Goal: Task Accomplishment & Management: Use online tool/utility

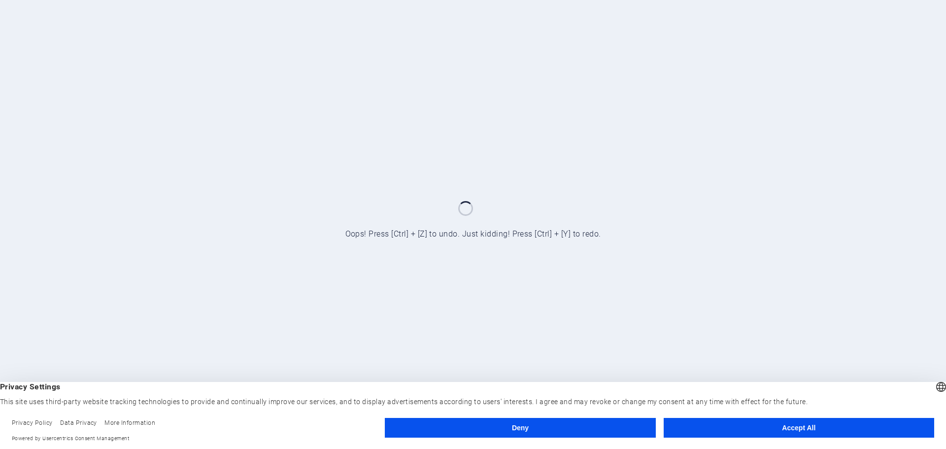
click at [764, 423] on button "Accept All" at bounding box center [799, 428] width 271 height 20
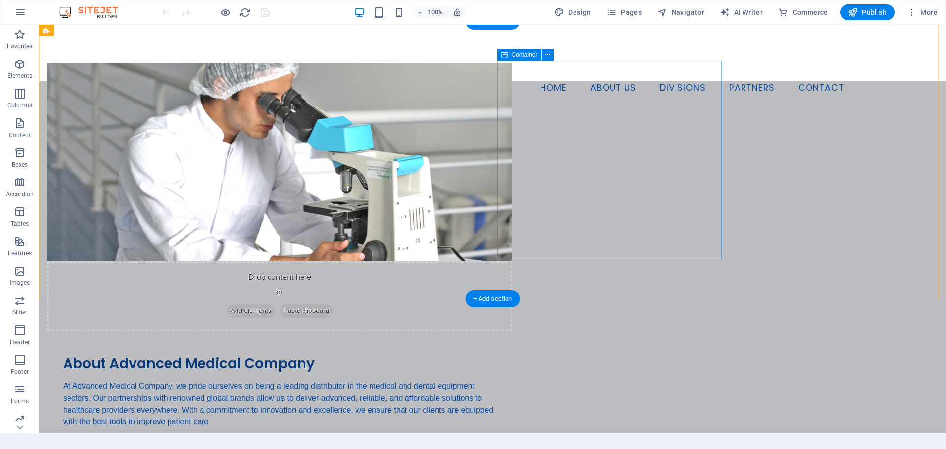
scroll to position [99, 0]
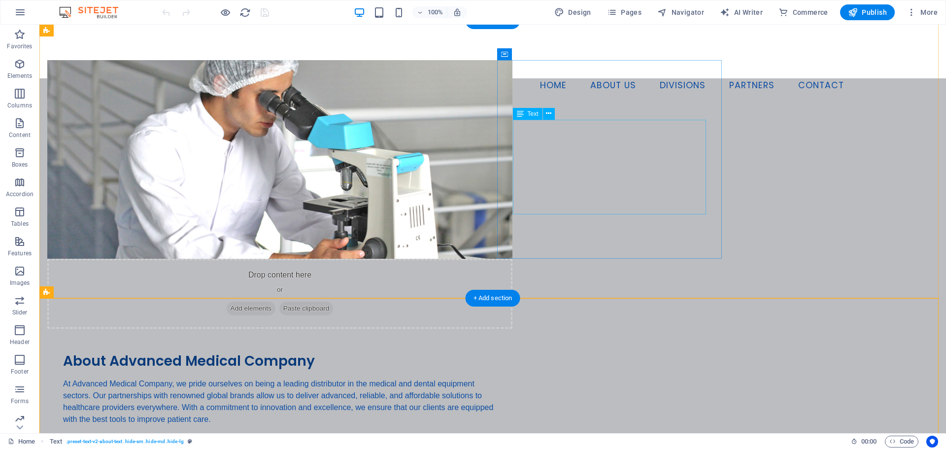
click at [497, 378] on div "At Advanced Medical Company, we pride ourselves on being a leading distributor …" at bounding box center [280, 401] width 434 height 47
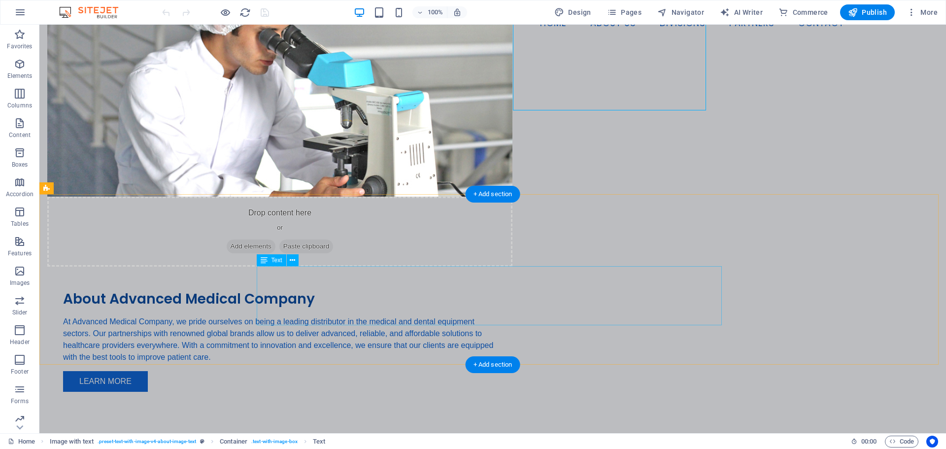
scroll to position [246, 0]
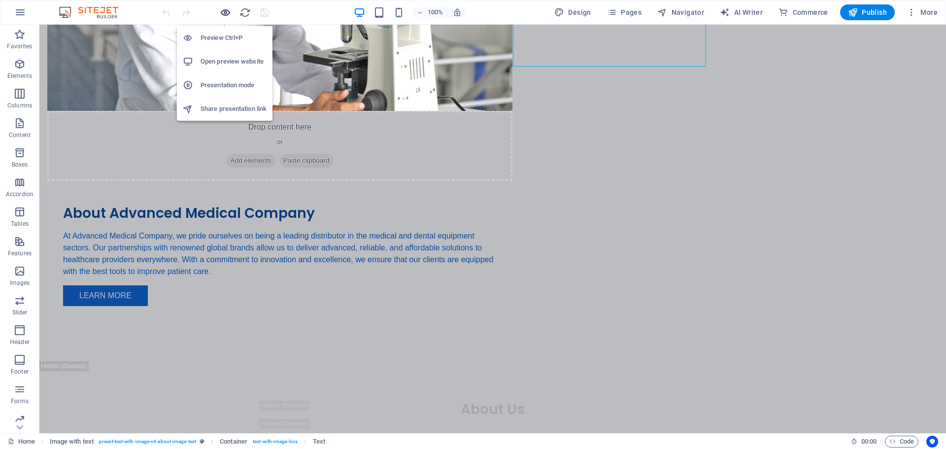
click at [223, 8] on icon "button" at bounding box center [225, 12] width 11 height 11
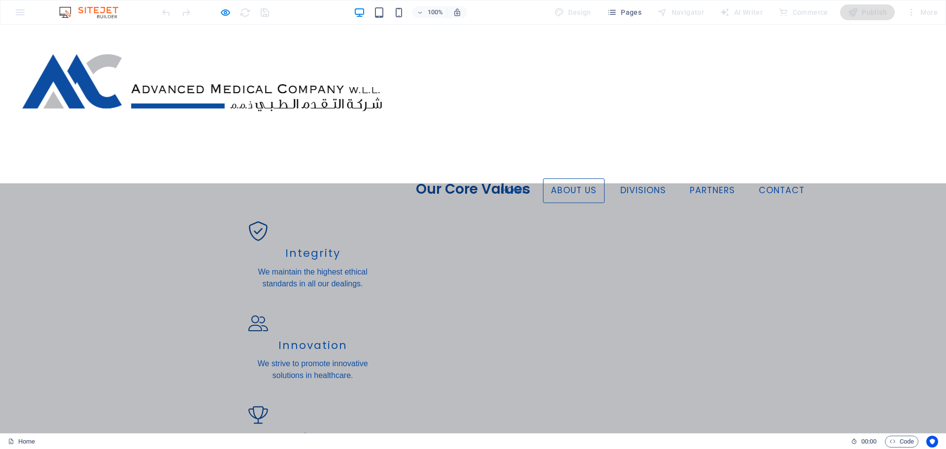
scroll to position [601, 0]
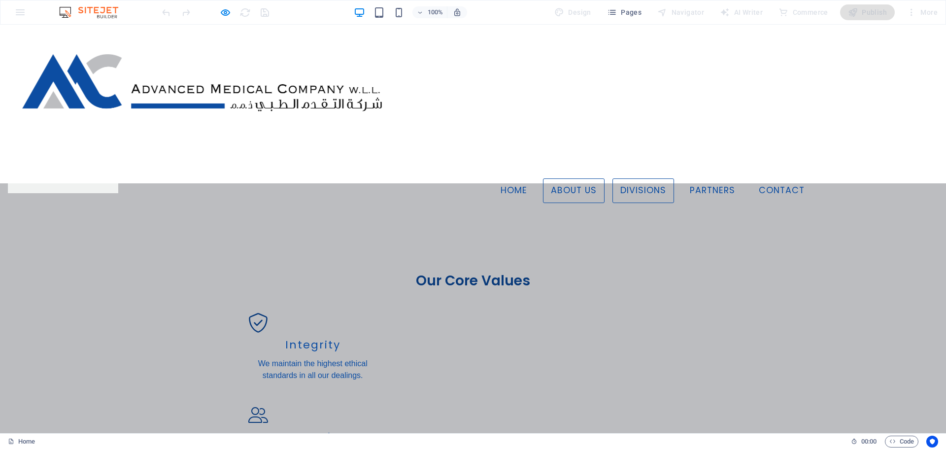
click at [647, 178] on link "Divisions" at bounding box center [643, 190] width 62 height 25
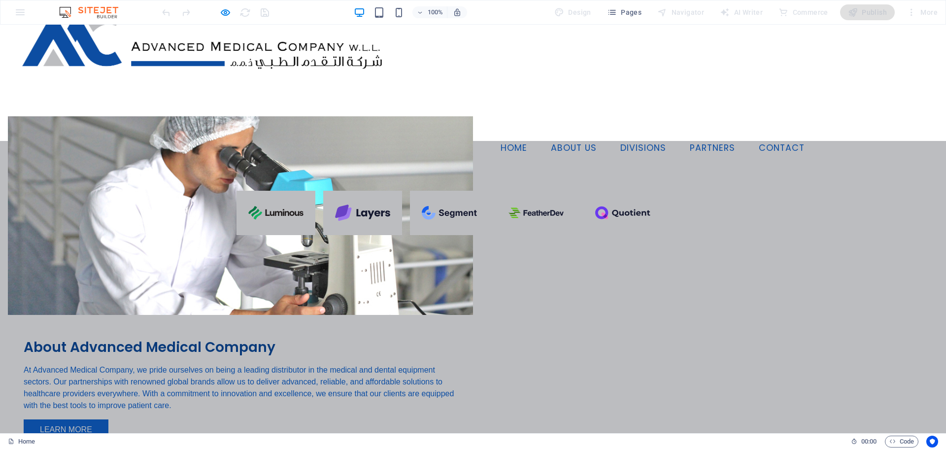
scroll to position [0, 0]
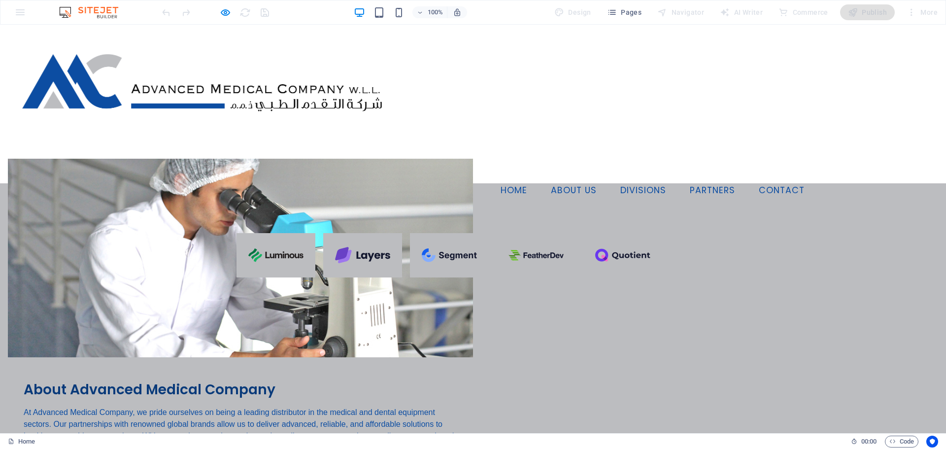
click at [509, 178] on link "Home" at bounding box center [514, 190] width 42 height 25
click at [577, 178] on link "About Us" at bounding box center [574, 190] width 62 height 25
click at [644, 178] on link "Divisions" at bounding box center [643, 190] width 62 height 25
click at [643, 178] on link "Divisions" at bounding box center [643, 190] width 62 height 25
click at [710, 178] on link "Partners" at bounding box center [712, 190] width 61 height 25
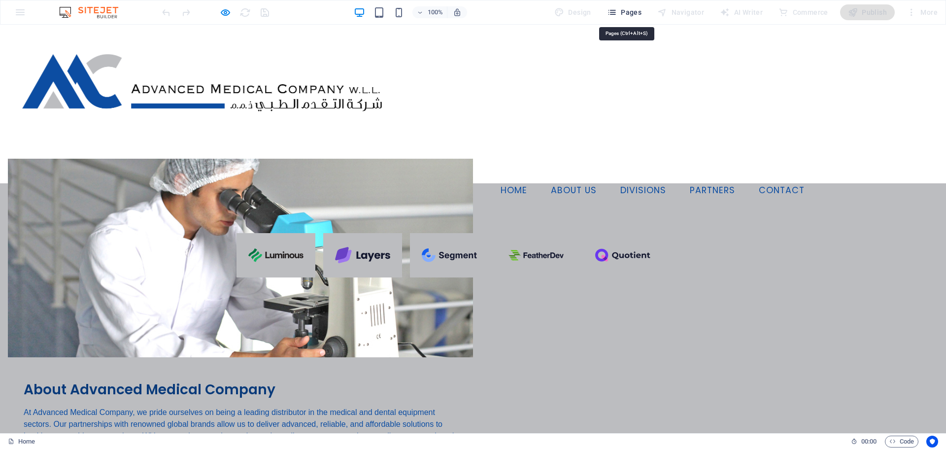
click at [623, 14] on span "Pages" at bounding box center [624, 12] width 34 height 10
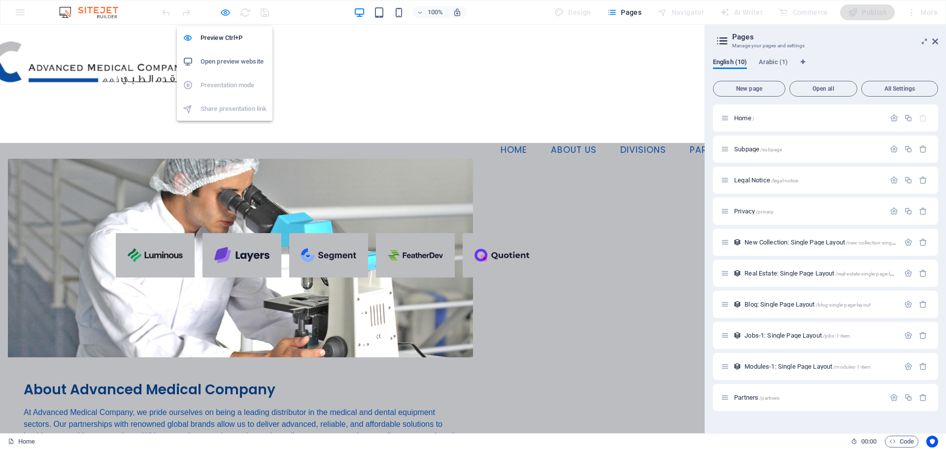
click at [226, 12] on icon "button" at bounding box center [225, 12] width 11 height 11
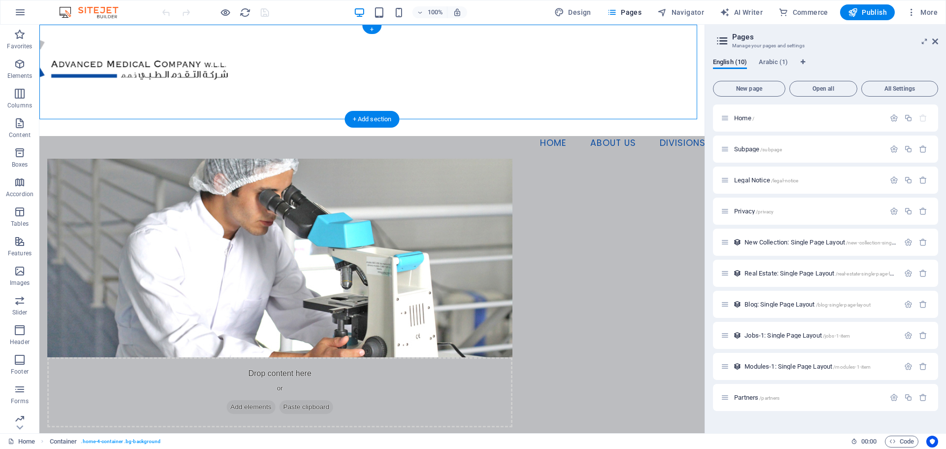
drag, startPoint x: 678, startPoint y: 78, endPoint x: 642, endPoint y: 107, distance: 47.3
click at [642, 110] on div "Menu Home About Us Divisions Partners Contact" at bounding box center [371, 80] width 665 height 111
click at [547, 131] on nav "Home About Us Divisions Partners Contact" at bounding box center [692, 143] width 320 height 25
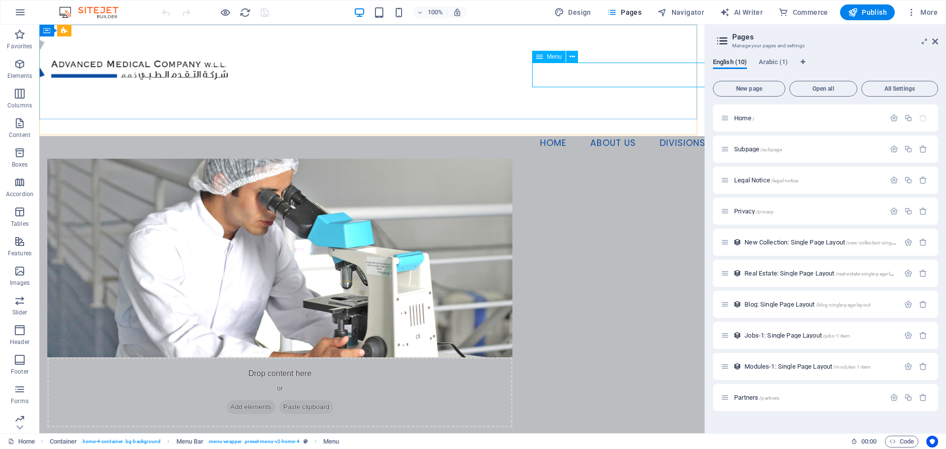
click at [554, 55] on span "Menu" at bounding box center [554, 57] width 15 height 6
click at [571, 56] on icon at bounding box center [572, 57] width 5 height 10
click at [766, 61] on span "Arabic (1)" at bounding box center [773, 63] width 29 height 14
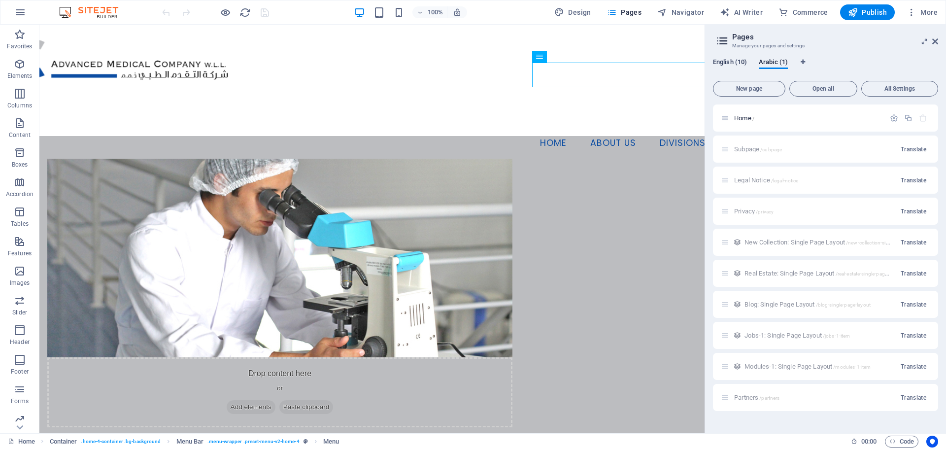
click at [745, 62] on span "English (10)" at bounding box center [730, 63] width 34 height 14
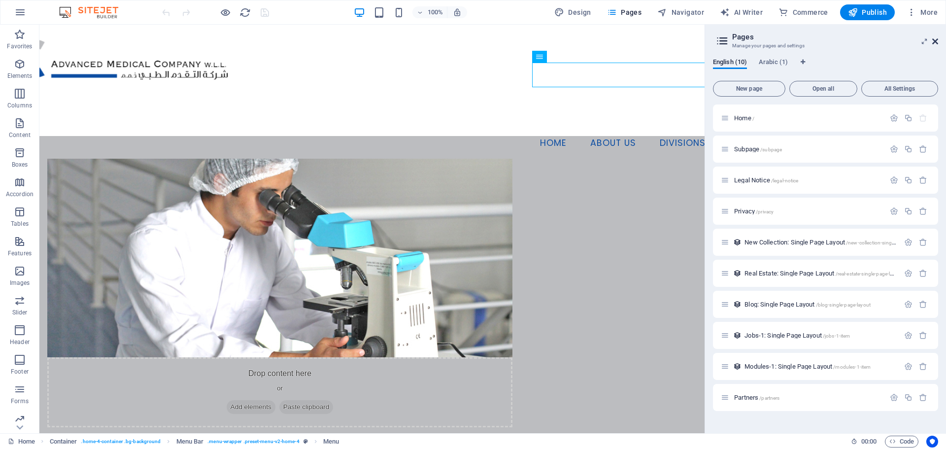
click at [937, 40] on icon at bounding box center [935, 41] width 6 height 8
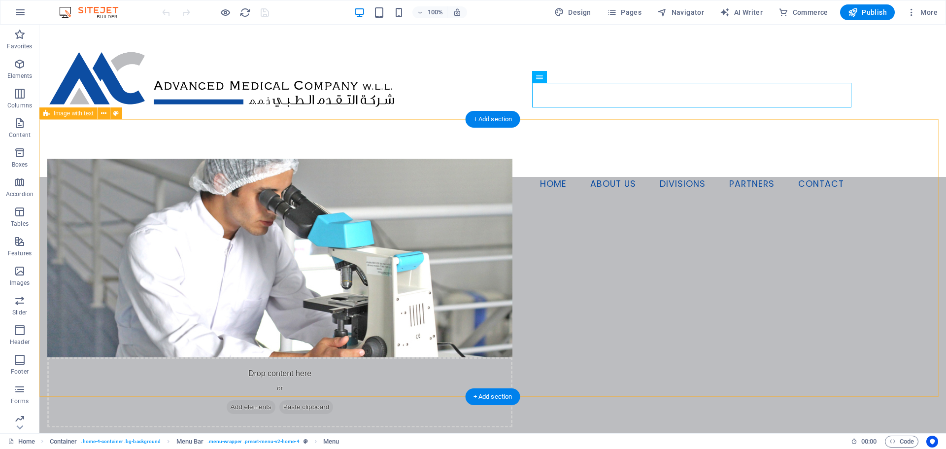
click at [794, 152] on div "Drop content here or Add elements Paste clipboard About Advanced Medical Compan…" at bounding box center [492, 363] width 907 height 488
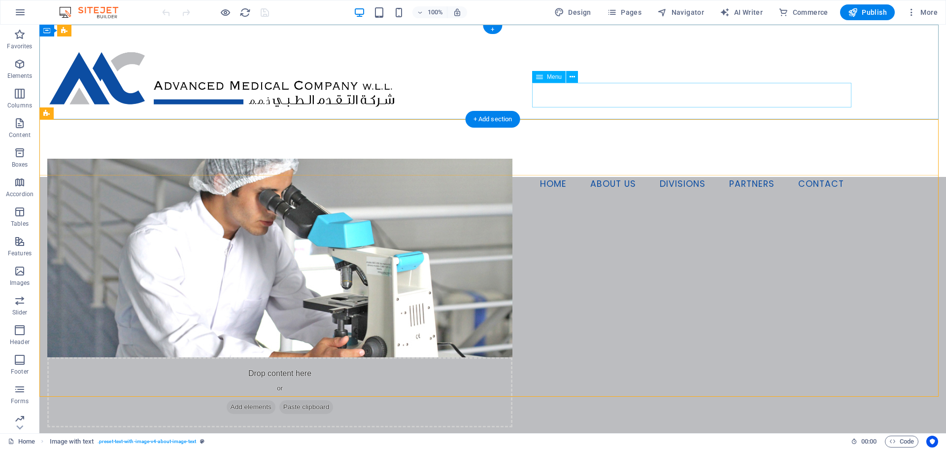
click at [731, 172] on nav "Home About Us Divisions Partners Contact" at bounding box center [692, 184] width 320 height 25
click at [736, 172] on nav "Home About Us Divisions Partners Contact" at bounding box center [692, 184] width 320 height 25
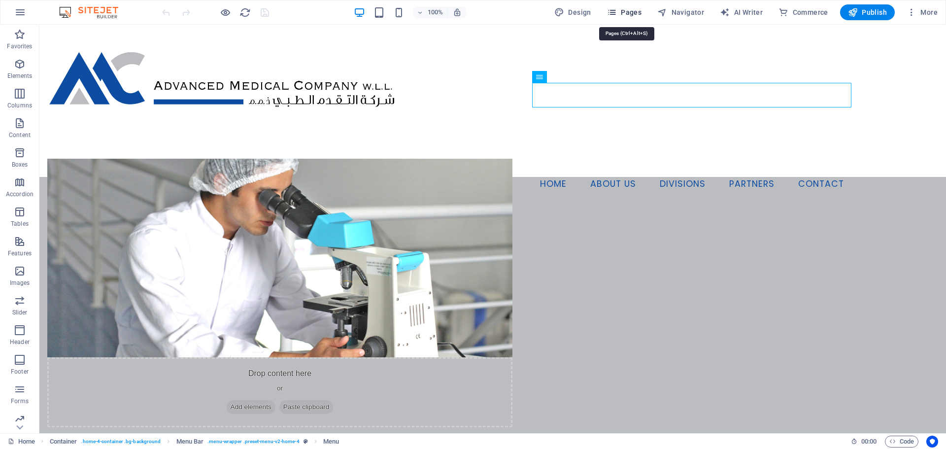
click at [615, 12] on icon "button" at bounding box center [612, 12] width 10 height 10
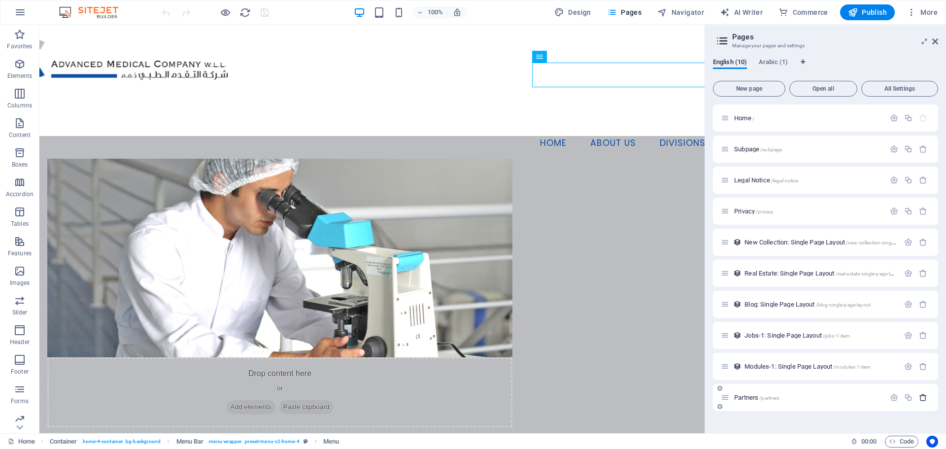
click at [922, 395] on icon "button" at bounding box center [923, 397] width 8 height 8
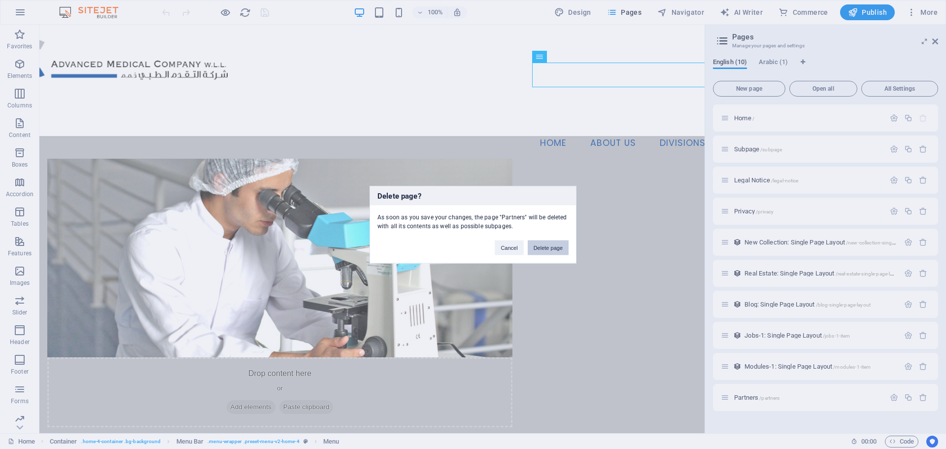
click at [548, 246] on button "Delete page" at bounding box center [548, 247] width 41 height 15
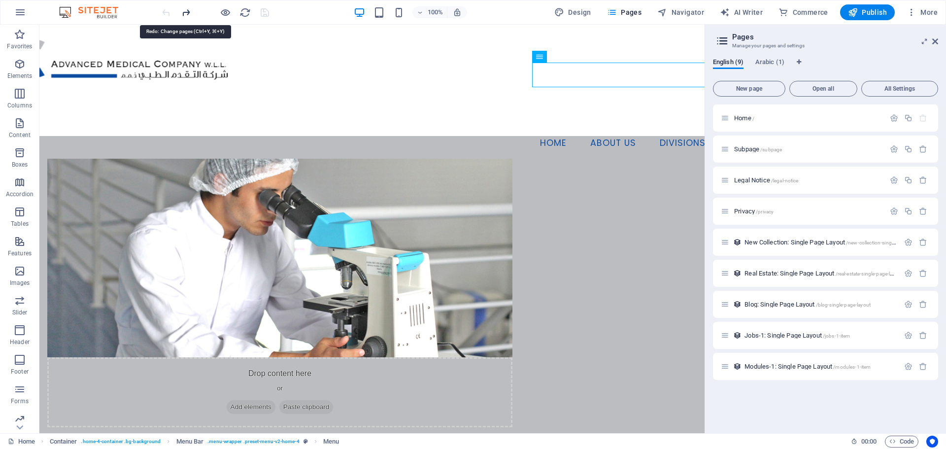
click at [186, 14] on icon "redo" at bounding box center [185, 12] width 11 height 11
click at [170, 14] on icon "undo" at bounding box center [166, 12] width 11 height 11
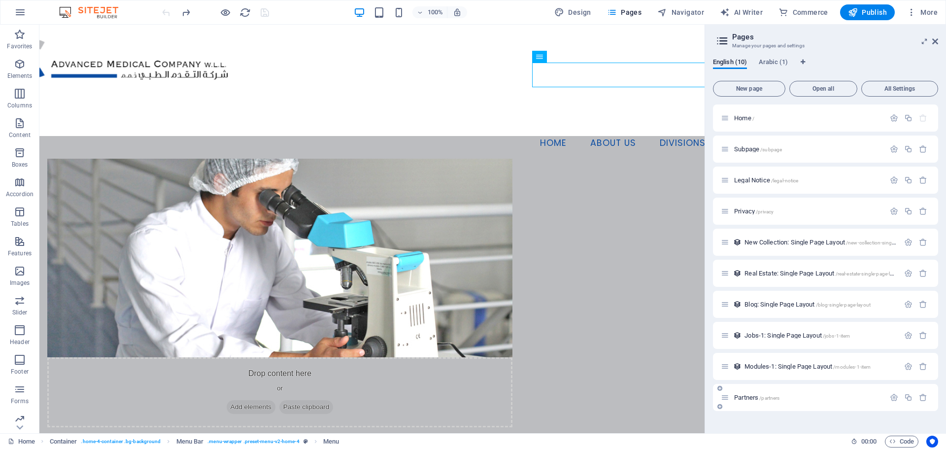
click at [830, 400] on p "Partners /partners" at bounding box center [808, 397] width 148 height 6
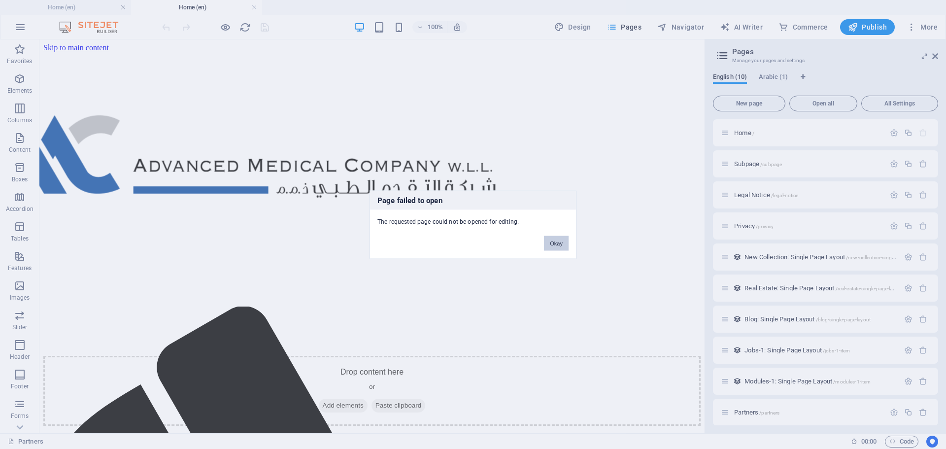
click at [556, 249] on button "Okay" at bounding box center [556, 243] width 25 height 15
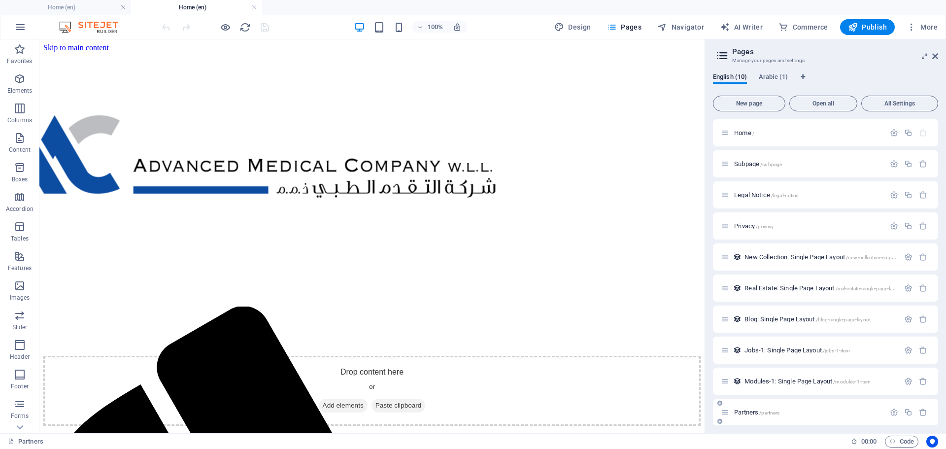
click at [783, 417] on div "Partners /partners" at bounding box center [803, 411] width 164 height 11
click at [749, 412] on span "Partners /partners" at bounding box center [756, 411] width 45 height 7
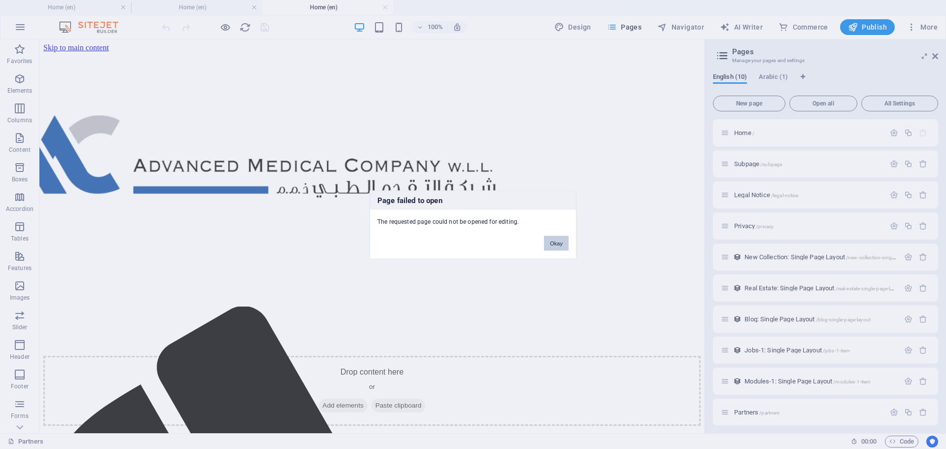
click at [552, 242] on button "Okay" at bounding box center [556, 243] width 25 height 15
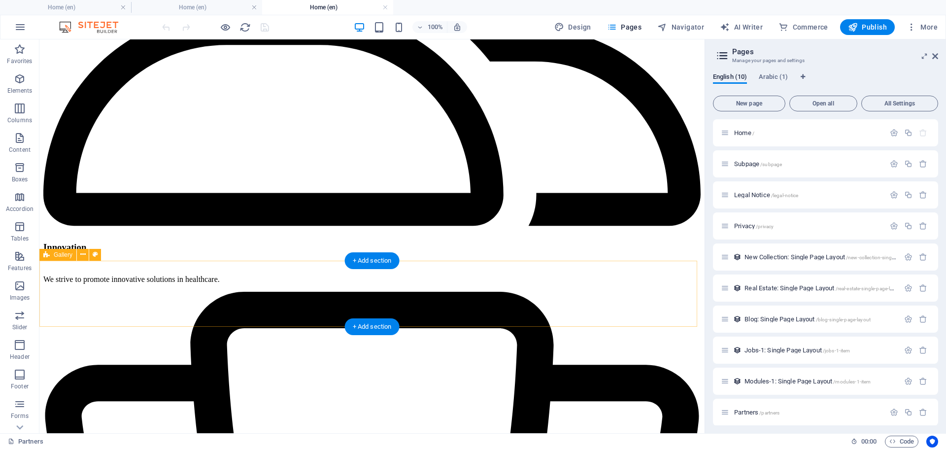
scroll to position [1774, 0]
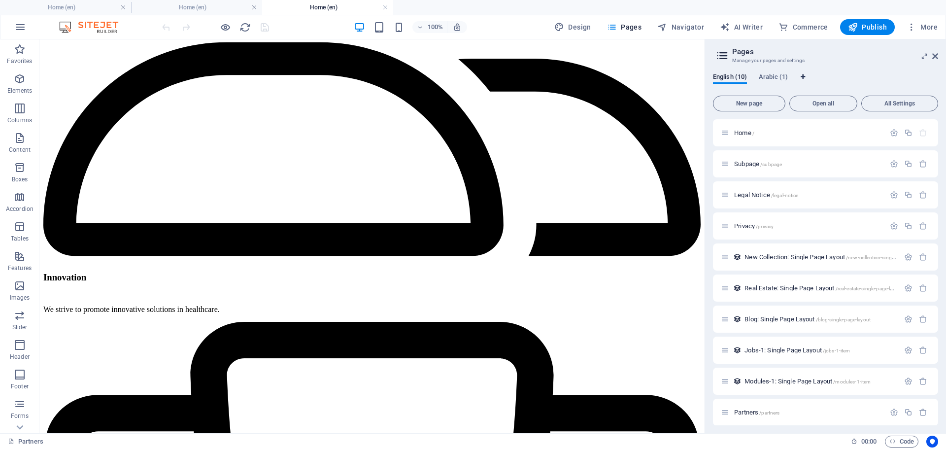
click at [805, 76] on div "English (10) Arabic (1)" at bounding box center [825, 82] width 225 height 19
click at [805, 76] on icon "Language Tabs" at bounding box center [803, 77] width 4 height 6
select select "41"
select select "6"
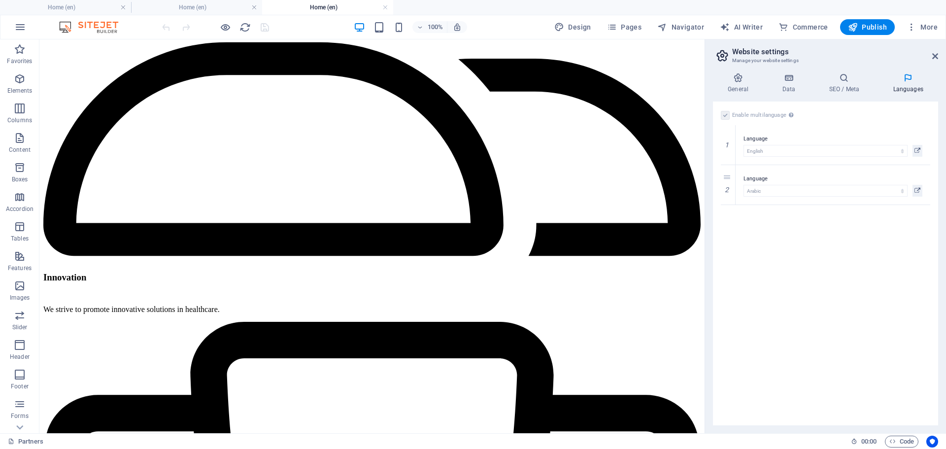
click at [930, 55] on h2 "Website settings" at bounding box center [835, 51] width 206 height 9
click at [934, 57] on icon at bounding box center [935, 56] width 6 height 8
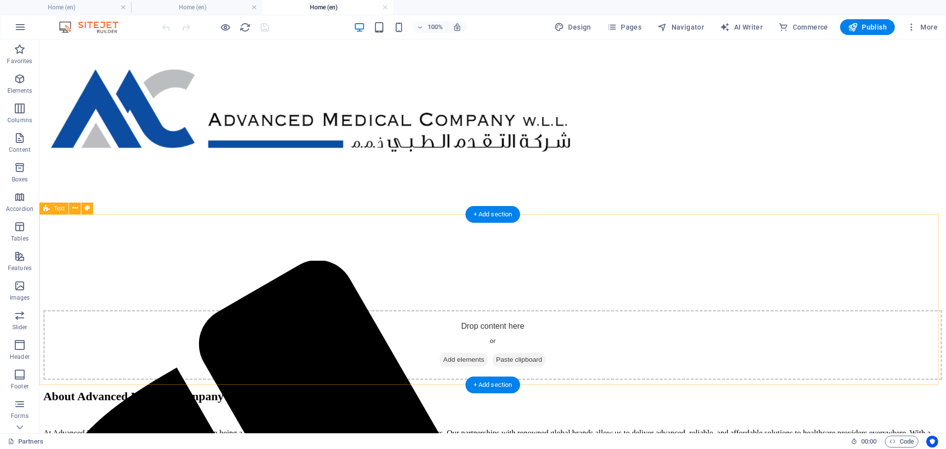
scroll to position [0, 0]
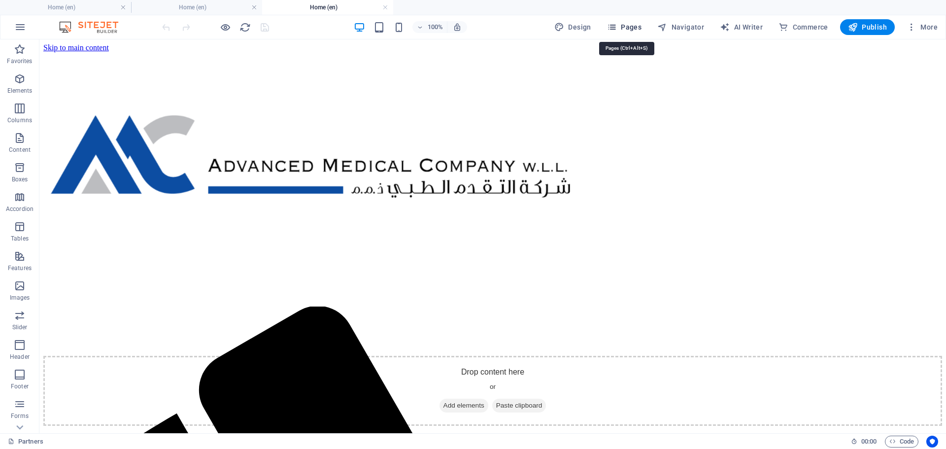
click at [627, 28] on span "Pages" at bounding box center [624, 27] width 34 height 10
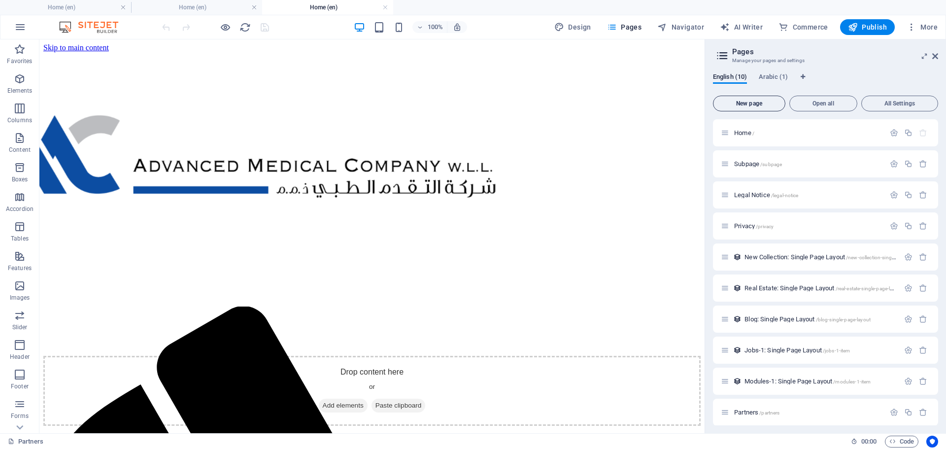
click at [746, 108] on button "New page" at bounding box center [749, 104] width 72 height 16
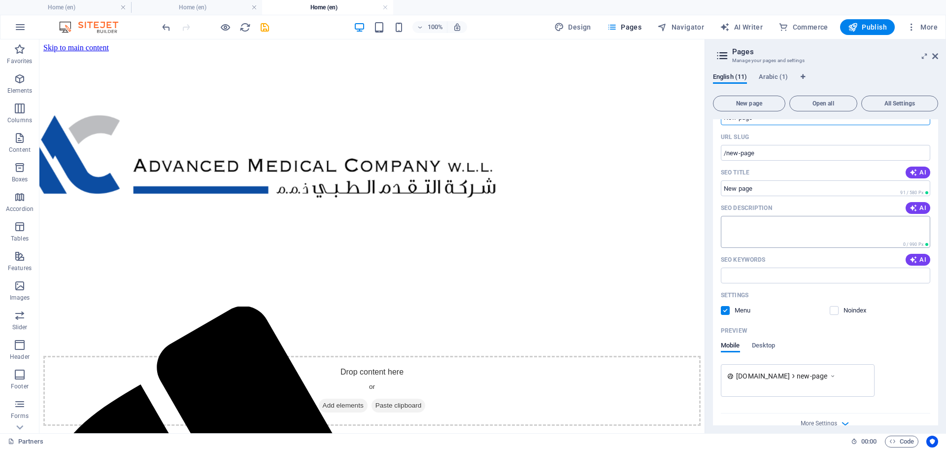
scroll to position [379, 0]
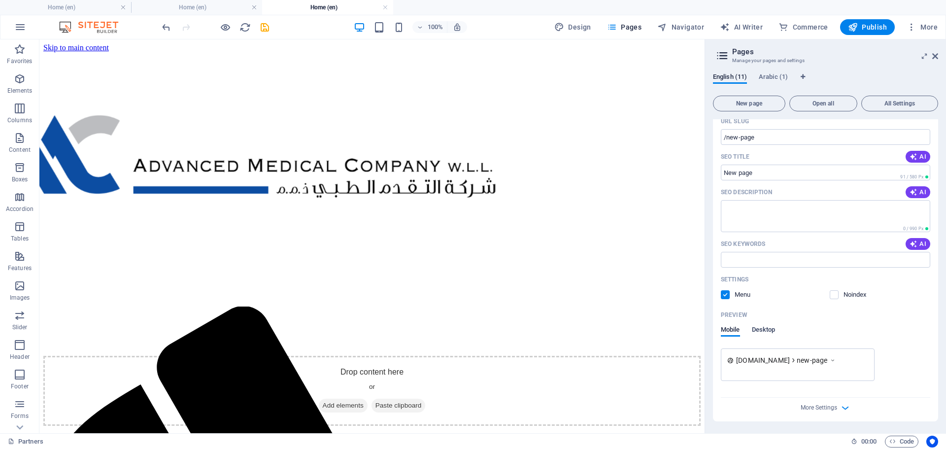
click at [759, 331] on span "Desktop" at bounding box center [764, 331] width 24 height 14
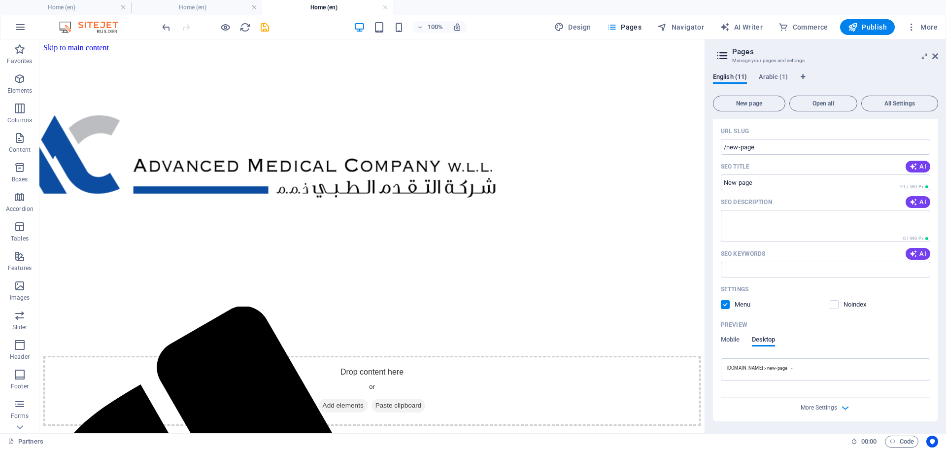
scroll to position [369, 0]
click at [733, 345] on span "Mobile" at bounding box center [730, 341] width 19 height 14
click at [770, 345] on span "Desktop" at bounding box center [764, 341] width 24 height 14
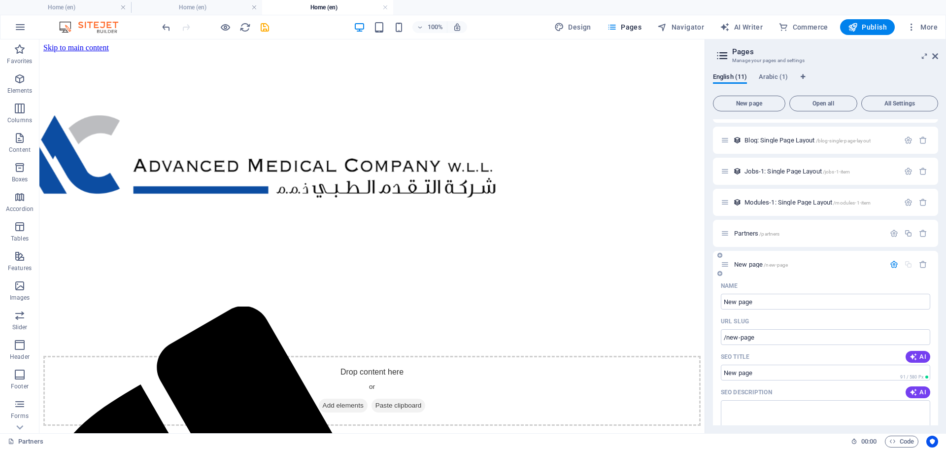
scroll to position [172, 0]
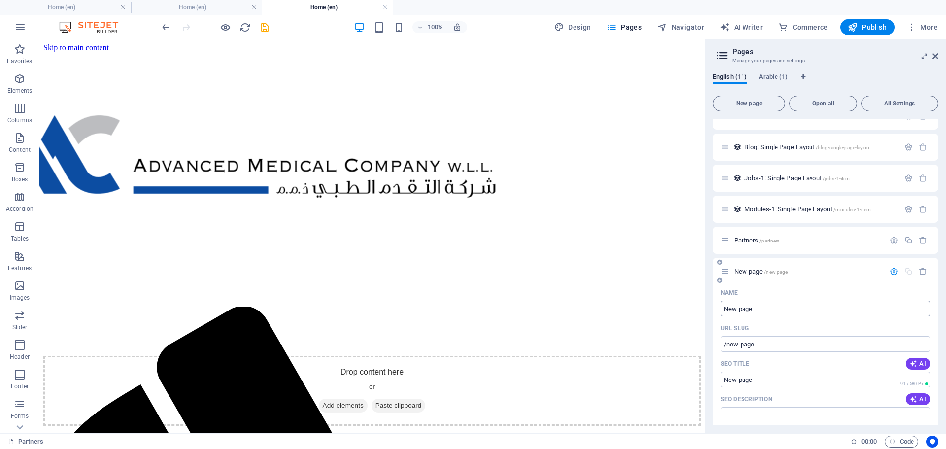
click at [756, 306] on input "New page" at bounding box center [825, 309] width 209 height 16
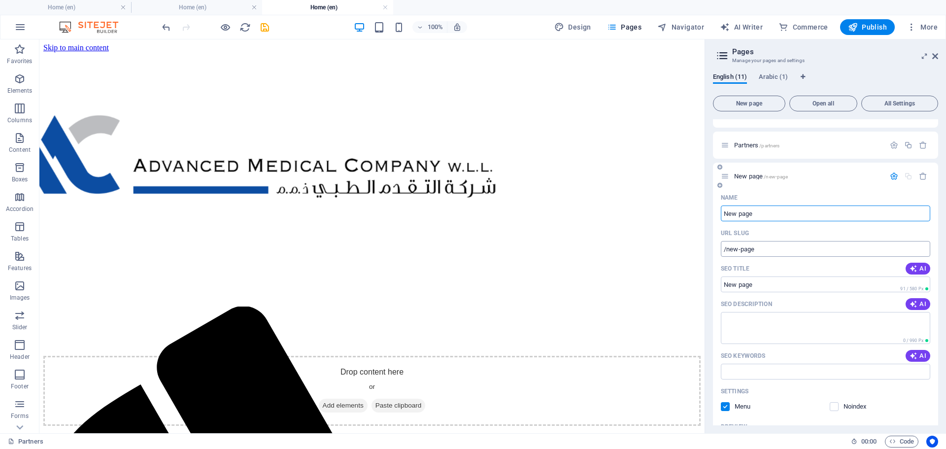
scroll to position [271, 0]
click at [770, 280] on input "SEO Title" at bounding box center [825, 281] width 209 height 16
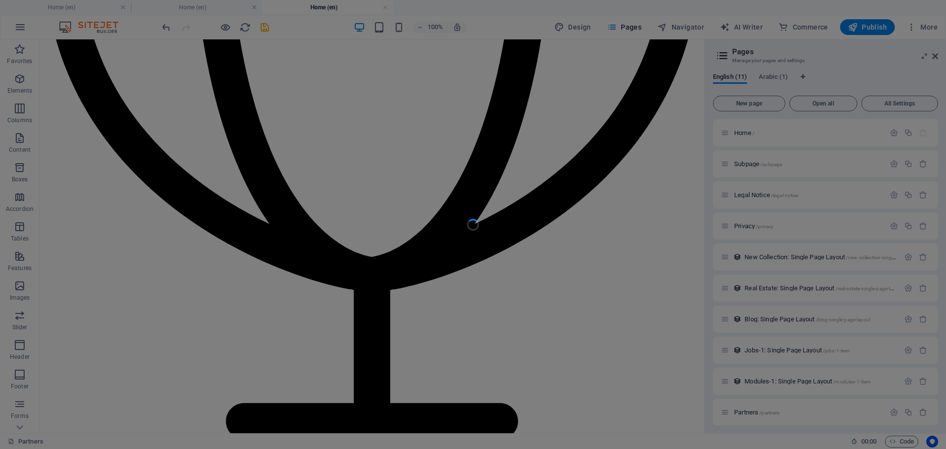
scroll to position [2365, 0]
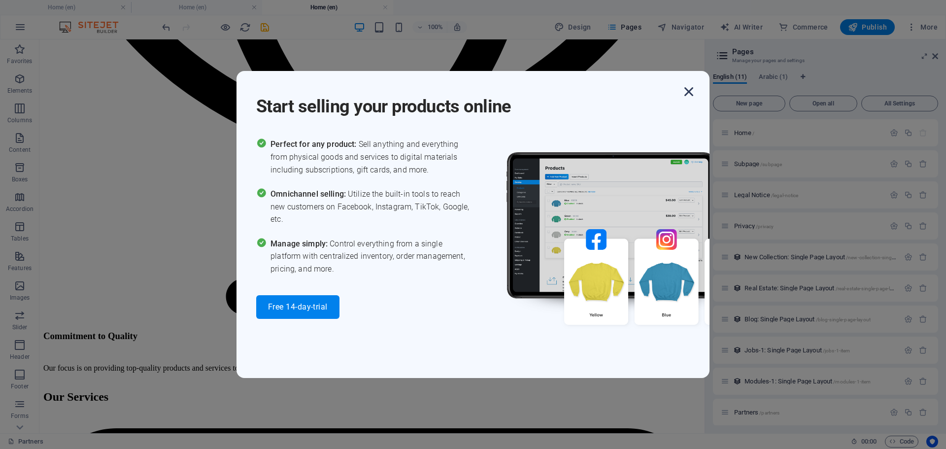
click at [689, 94] on icon "button" at bounding box center [689, 92] width 18 height 18
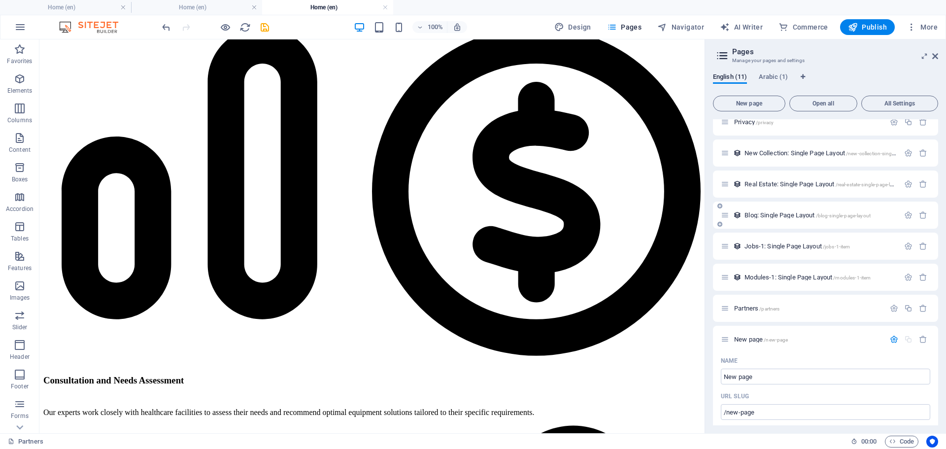
scroll to position [99, 0]
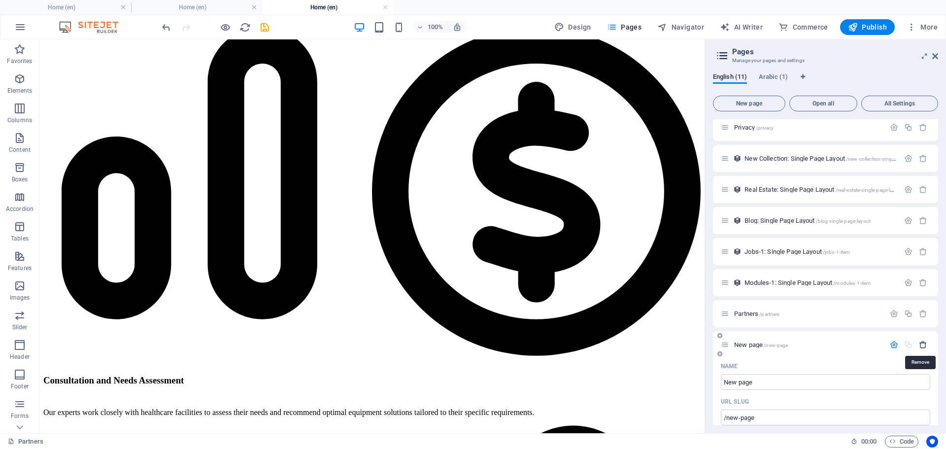
click at [920, 343] on icon "button" at bounding box center [923, 344] width 8 height 8
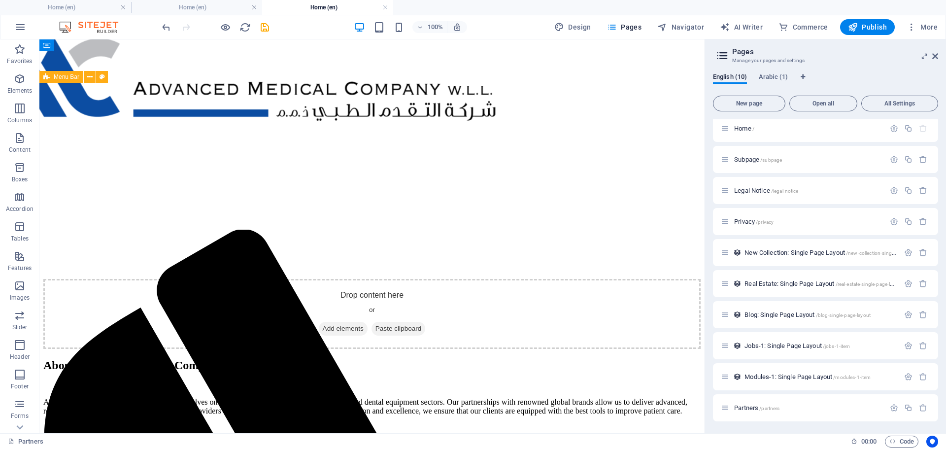
scroll to position [0, 0]
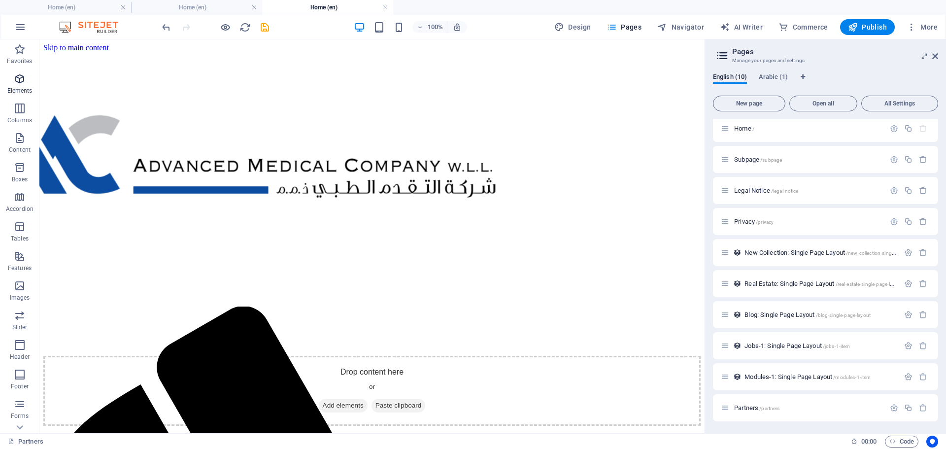
click at [11, 88] on p "Elements" at bounding box center [19, 91] width 25 height 8
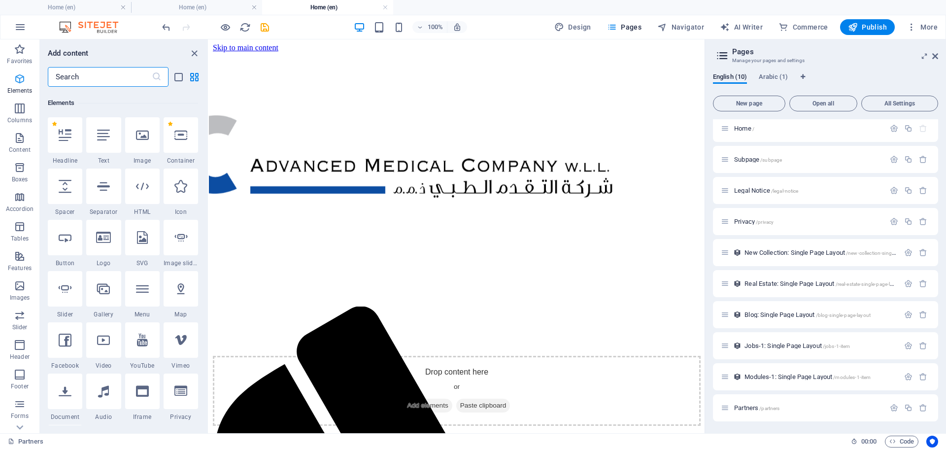
scroll to position [105, 0]
click at [20, 115] on span "Columns" at bounding box center [19, 114] width 39 height 24
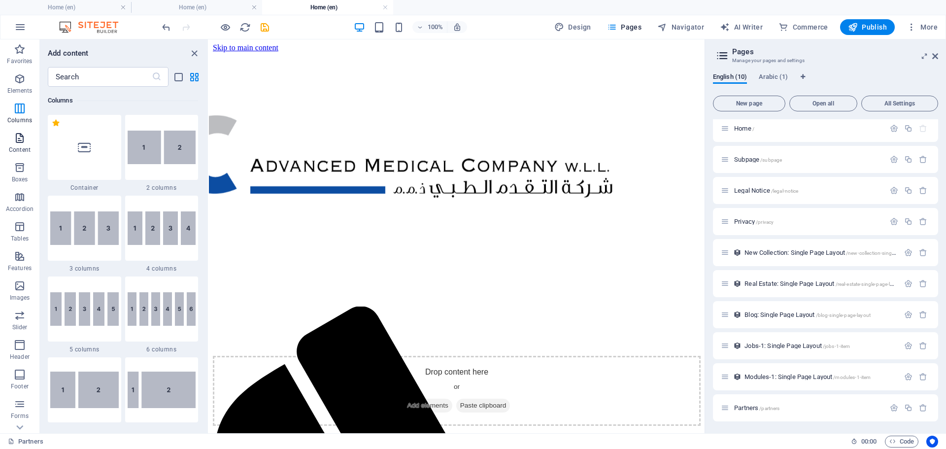
scroll to position [488, 0]
click at [19, 148] on p "Content" at bounding box center [20, 150] width 22 height 8
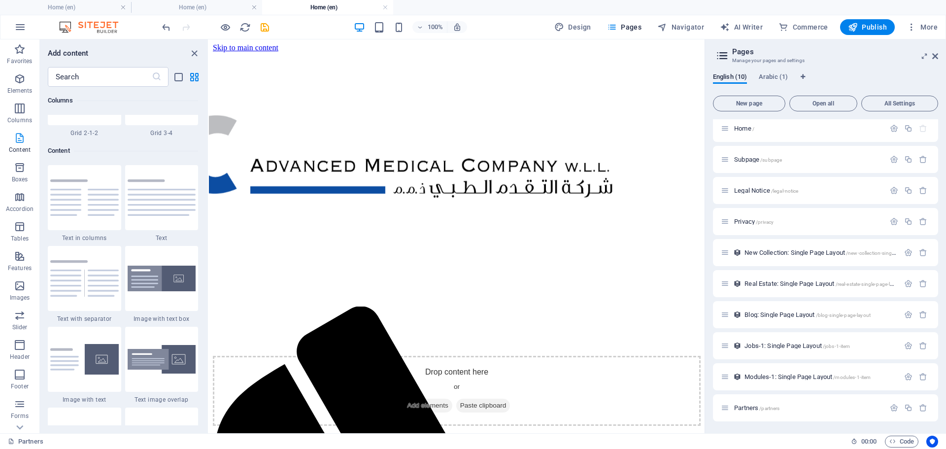
scroll to position [1724, 0]
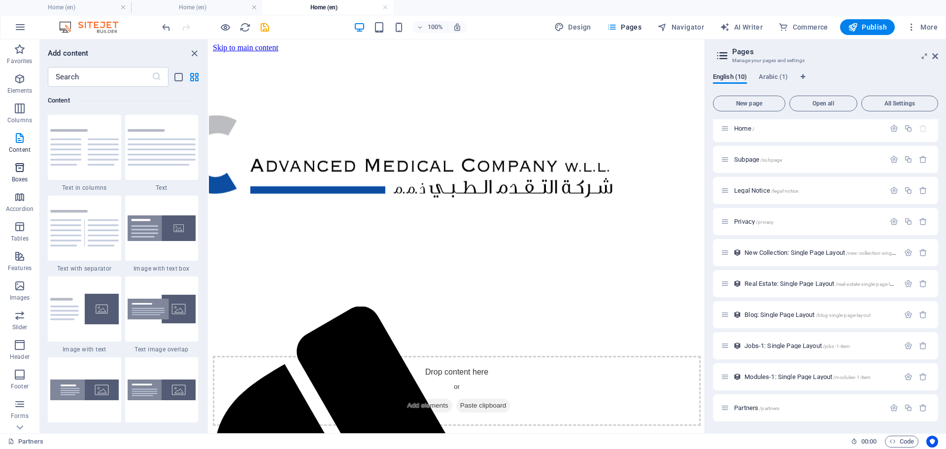
click at [20, 165] on icon "button" at bounding box center [20, 168] width 12 height 12
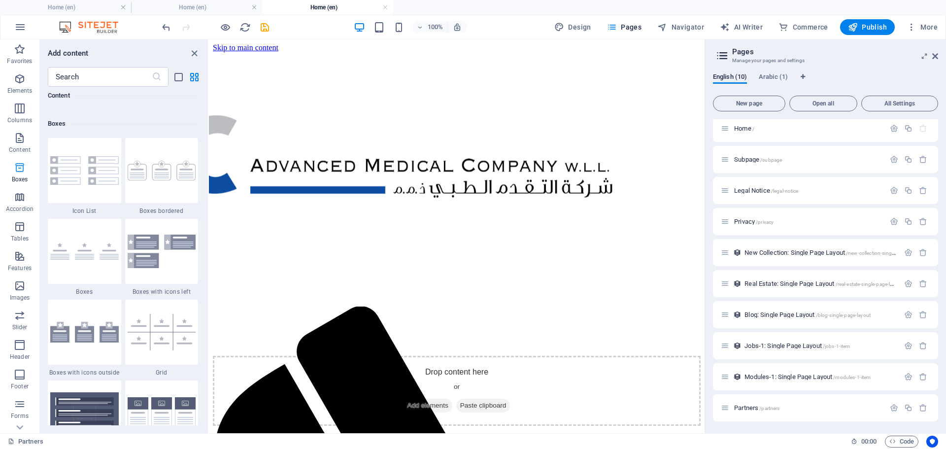
scroll to position [2718, 0]
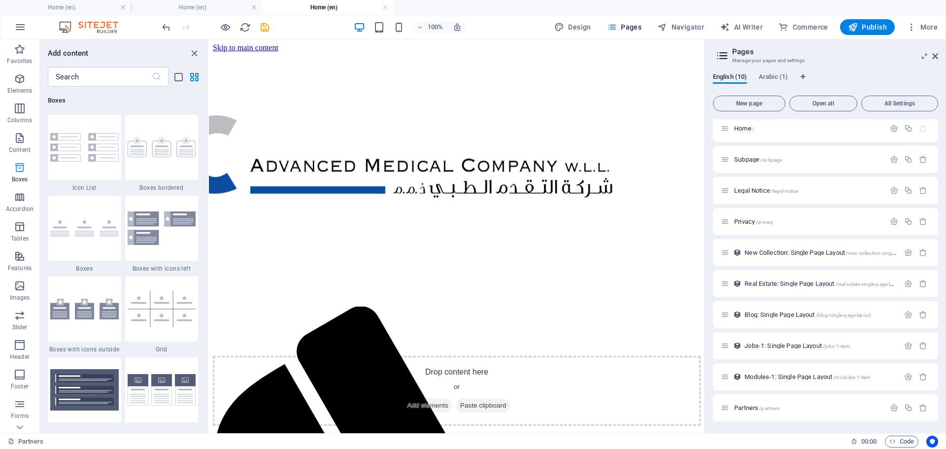
click at [24, 186] on button "Boxes" at bounding box center [19, 173] width 39 height 30
click at [19, 203] on span "Accordion" at bounding box center [19, 203] width 39 height 24
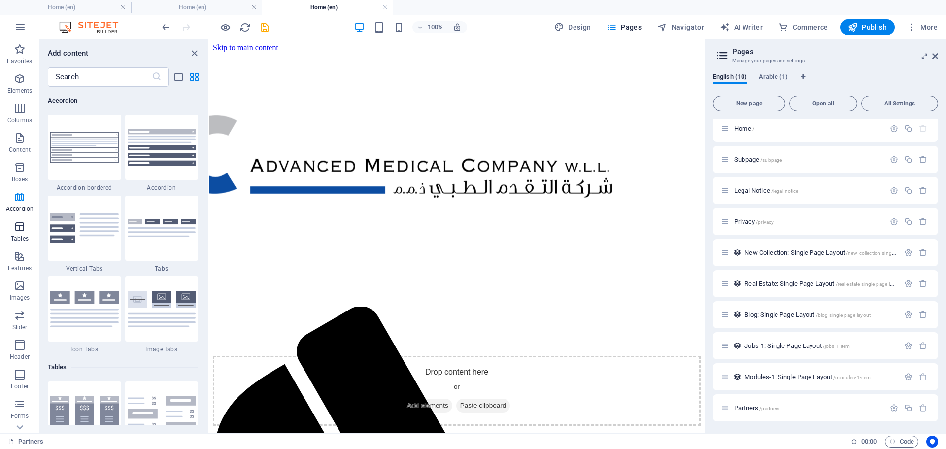
click at [17, 231] on icon "button" at bounding box center [20, 227] width 12 height 12
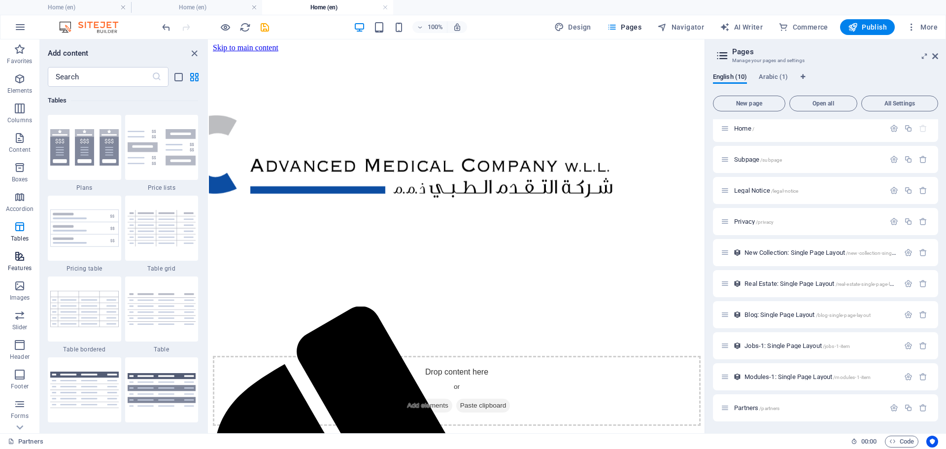
click at [24, 259] on icon "button" at bounding box center [20, 256] width 12 height 12
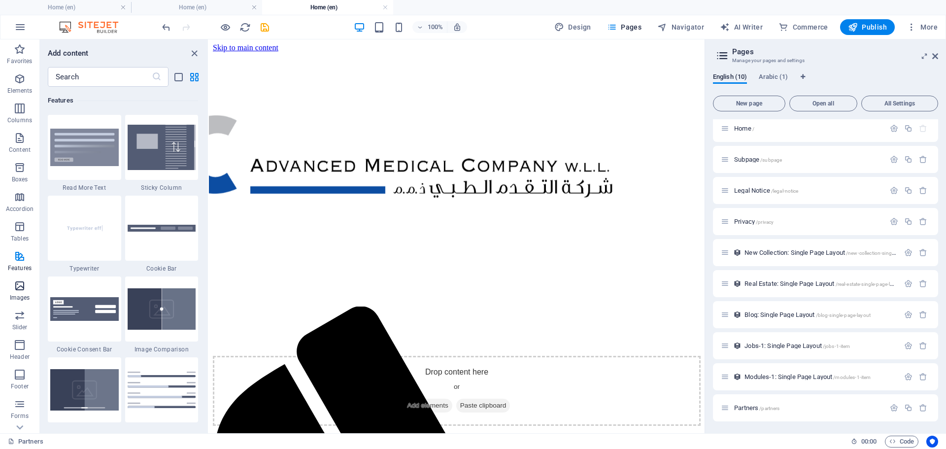
click at [22, 295] on p "Images" at bounding box center [20, 298] width 20 height 8
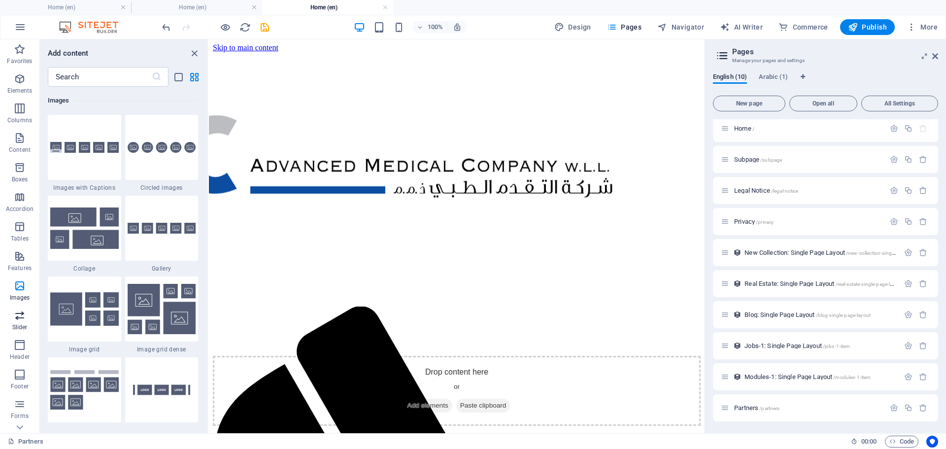
click at [19, 324] on p "Slider" at bounding box center [19, 327] width 15 height 8
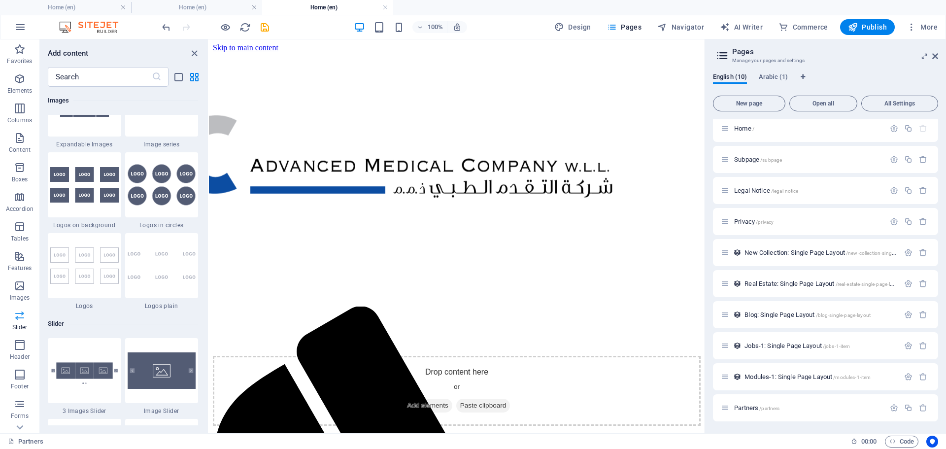
scroll to position [5586, 0]
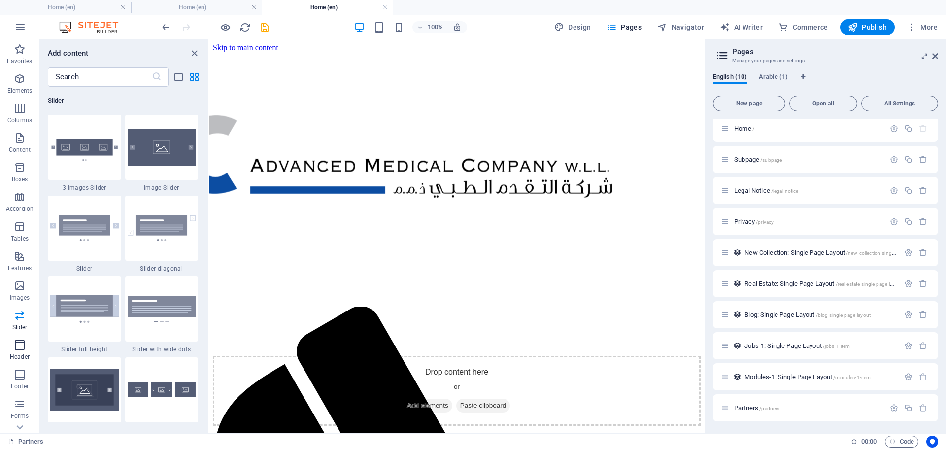
click at [17, 347] on icon "button" at bounding box center [20, 345] width 12 height 12
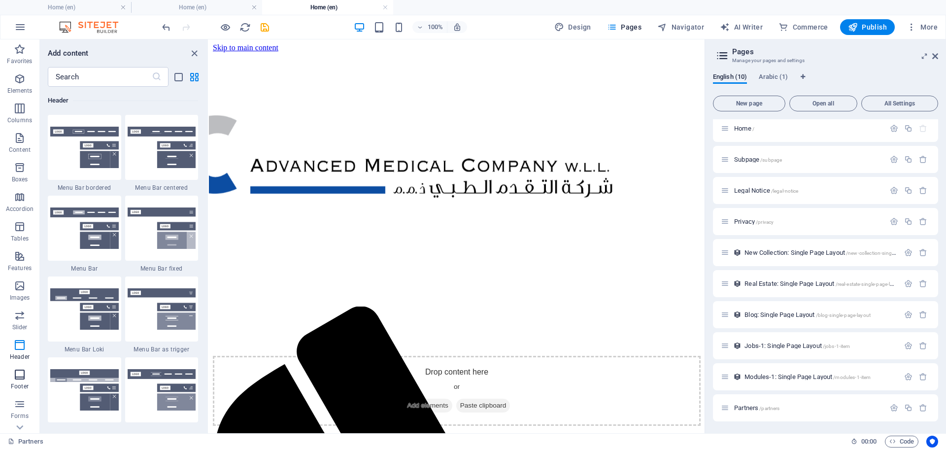
click at [18, 373] on icon "button" at bounding box center [20, 375] width 12 height 12
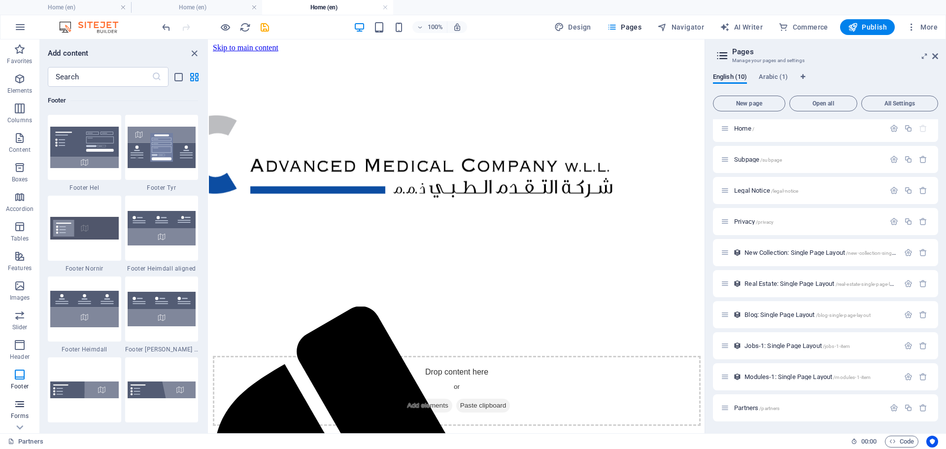
click at [22, 402] on icon "button" at bounding box center [20, 404] width 12 height 12
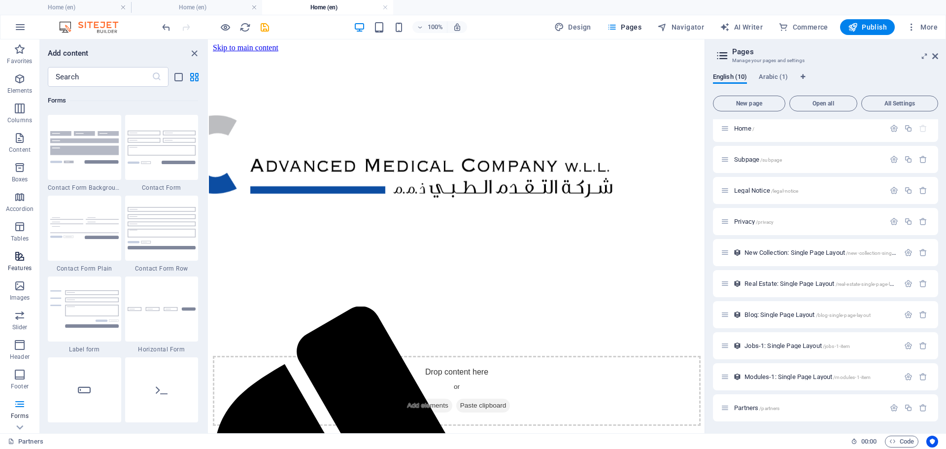
click at [21, 260] on icon "button" at bounding box center [20, 256] width 12 height 12
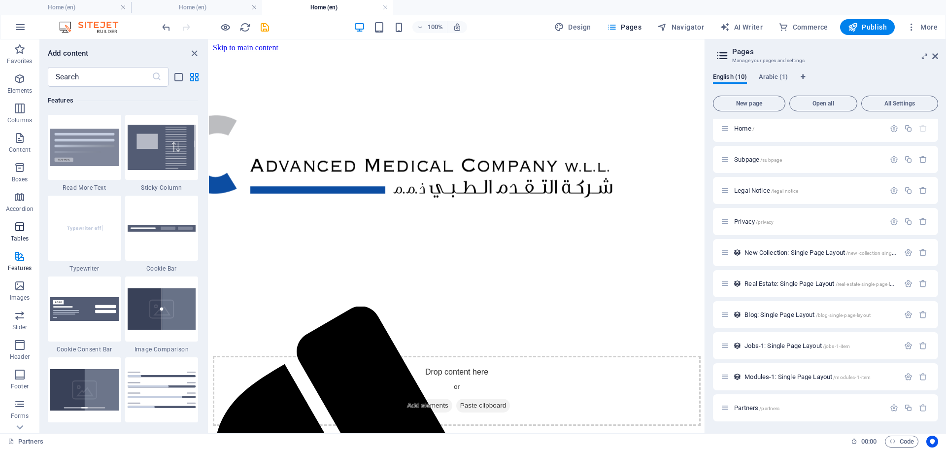
click at [18, 237] on p "Tables" at bounding box center [20, 239] width 18 height 8
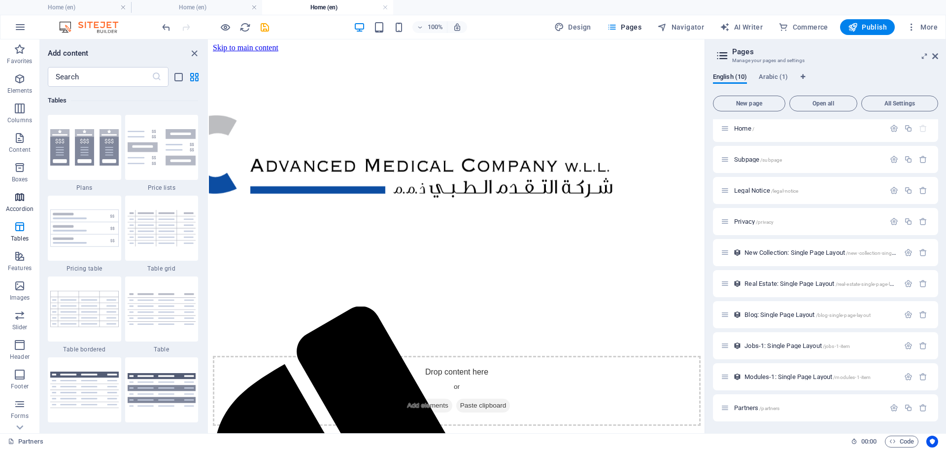
click at [17, 203] on span "Accordion" at bounding box center [19, 203] width 39 height 24
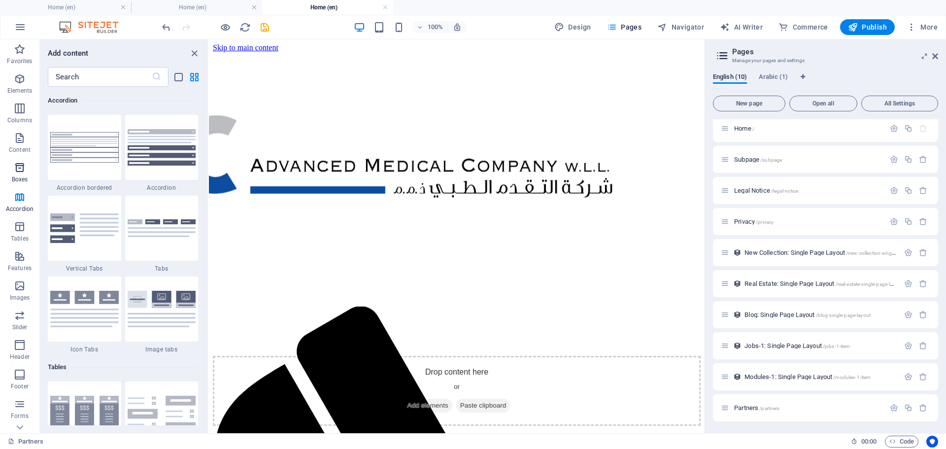
click at [17, 170] on icon "button" at bounding box center [20, 168] width 12 height 12
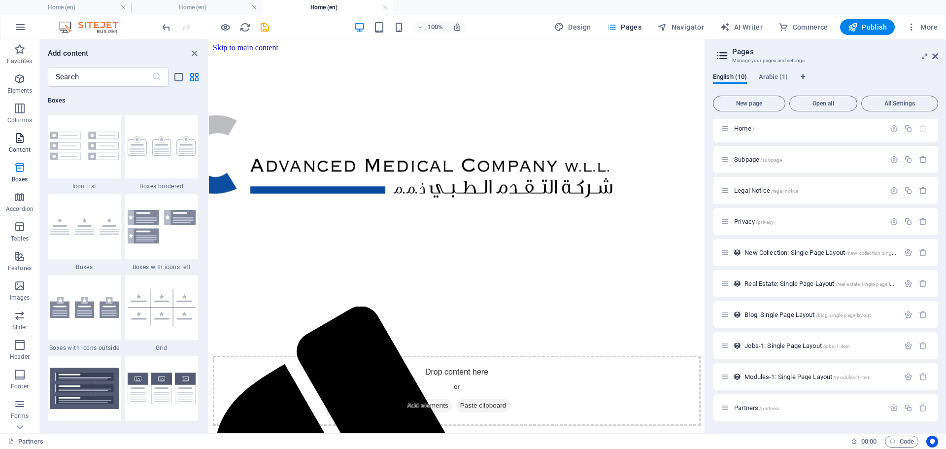
click at [20, 146] on p "Content" at bounding box center [20, 150] width 22 height 8
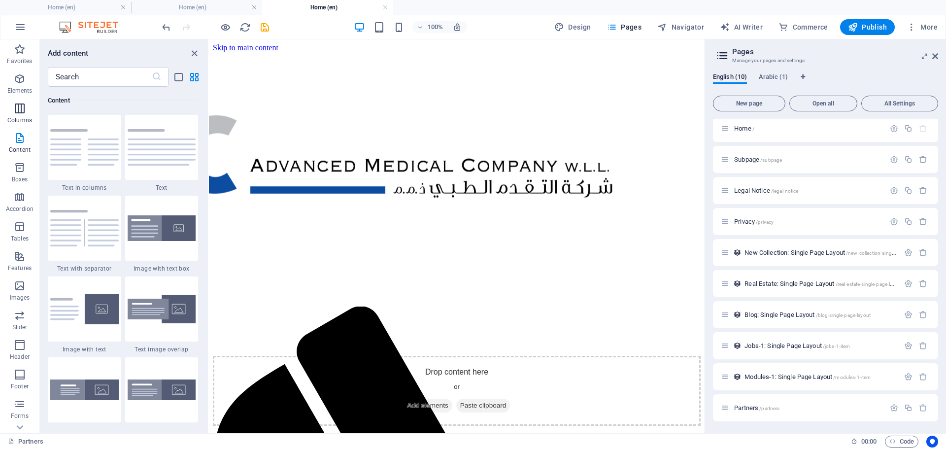
click at [21, 116] on p "Columns" at bounding box center [19, 120] width 25 height 8
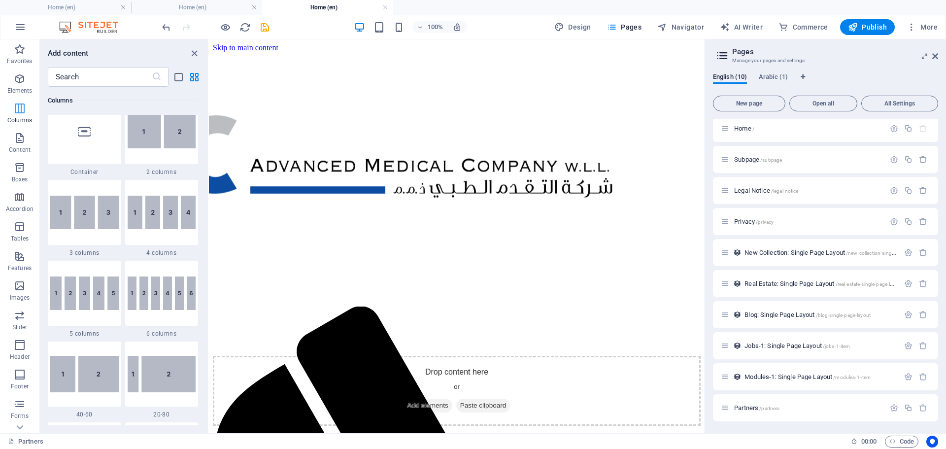
scroll to position [488, 0]
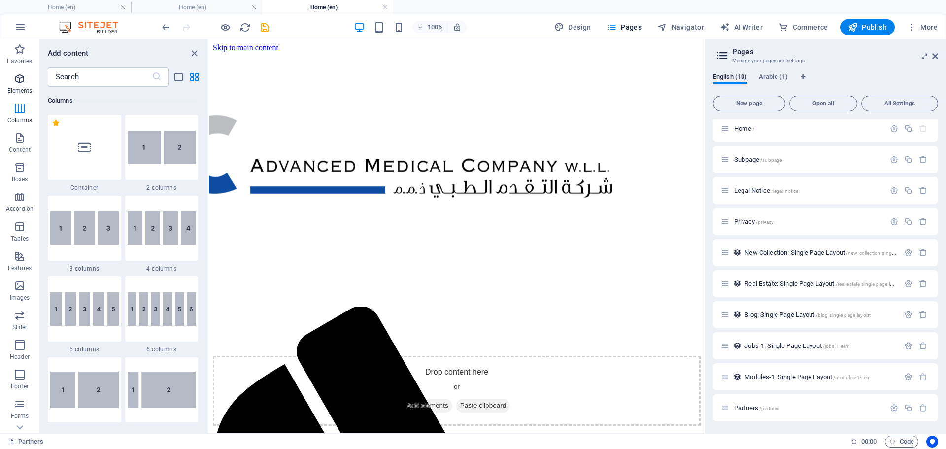
click at [25, 88] on p "Elements" at bounding box center [19, 91] width 25 height 8
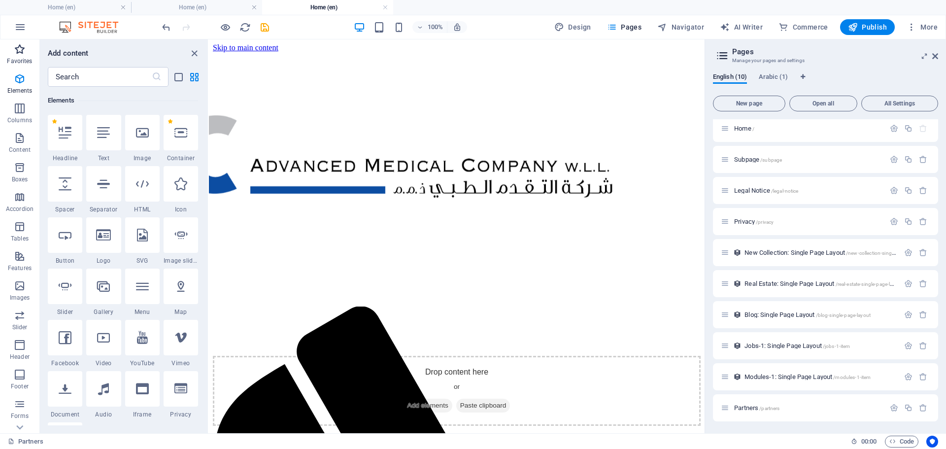
click at [27, 61] on p "Favorites" at bounding box center [19, 61] width 25 height 8
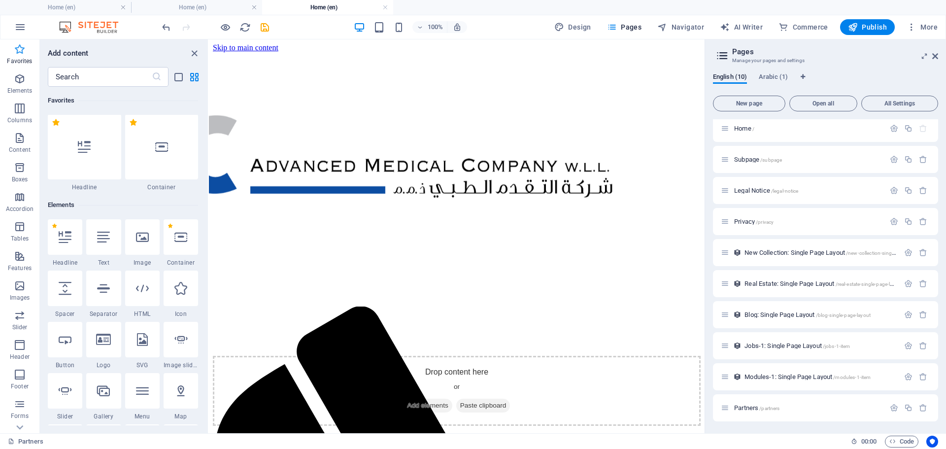
scroll to position [0, 0]
click at [22, 159] on button "Boxes" at bounding box center [19, 173] width 39 height 30
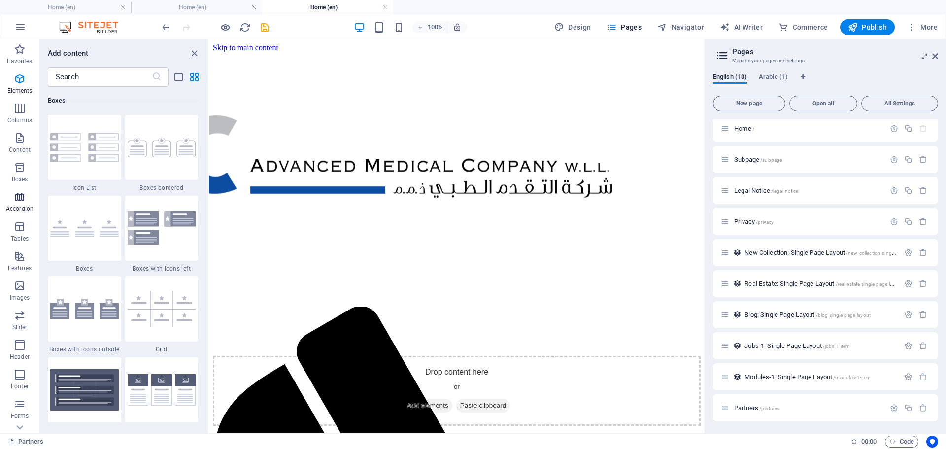
click at [22, 212] on p "Accordion" at bounding box center [20, 209] width 28 height 8
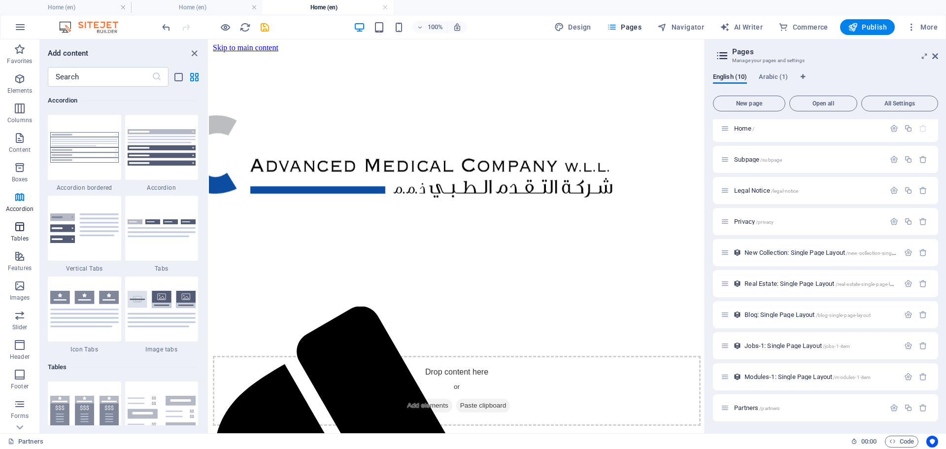
click at [20, 237] on p "Tables" at bounding box center [20, 239] width 18 height 8
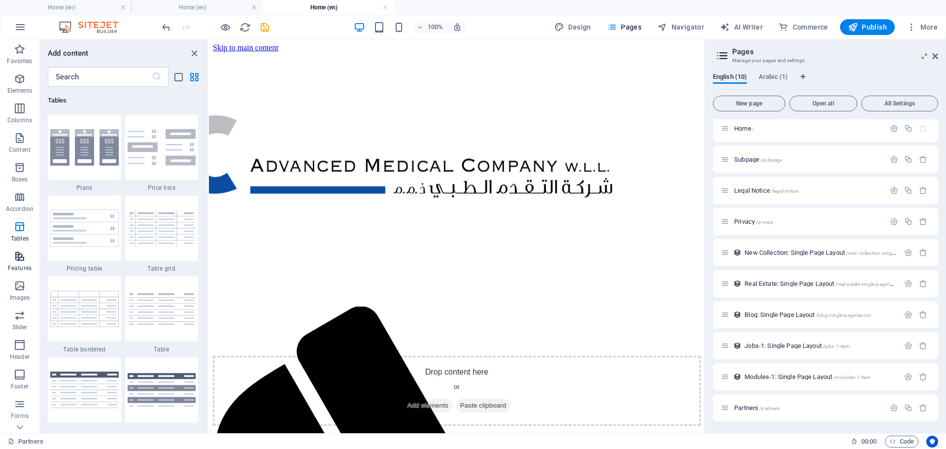
click at [16, 265] on p "Features" at bounding box center [20, 268] width 24 height 8
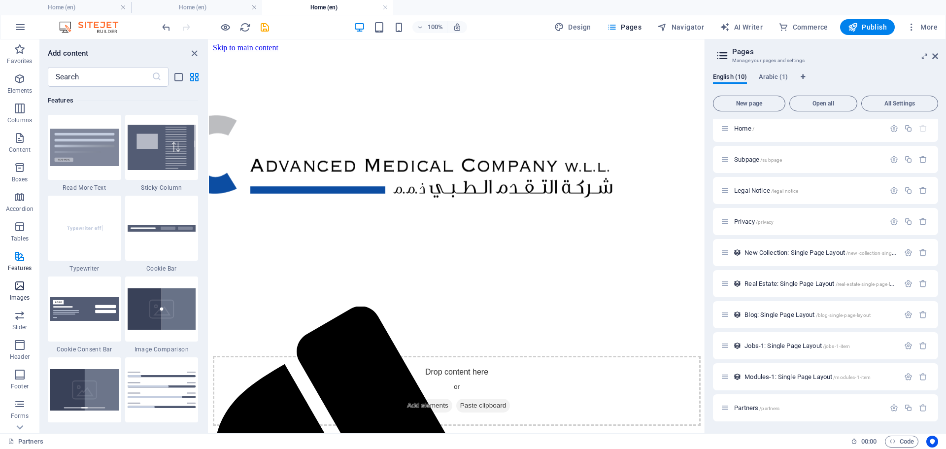
click at [27, 305] on button "Images" at bounding box center [19, 291] width 39 height 30
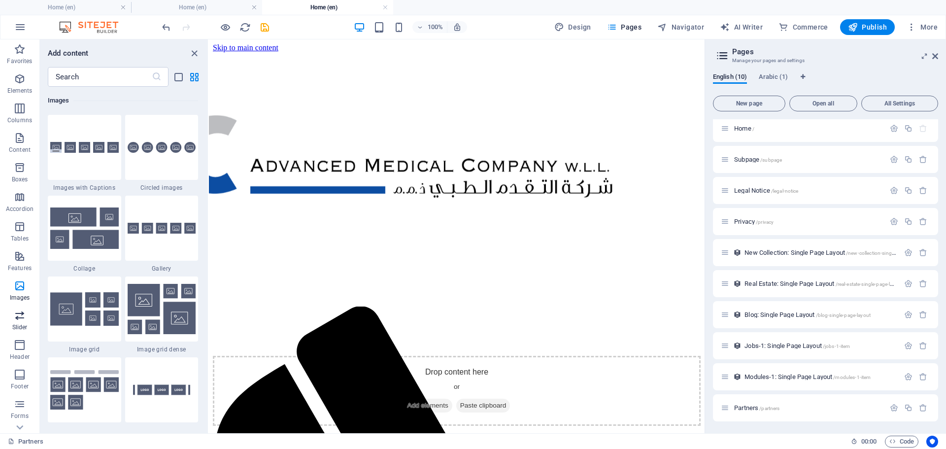
click at [22, 333] on span "Slider" at bounding box center [19, 321] width 39 height 24
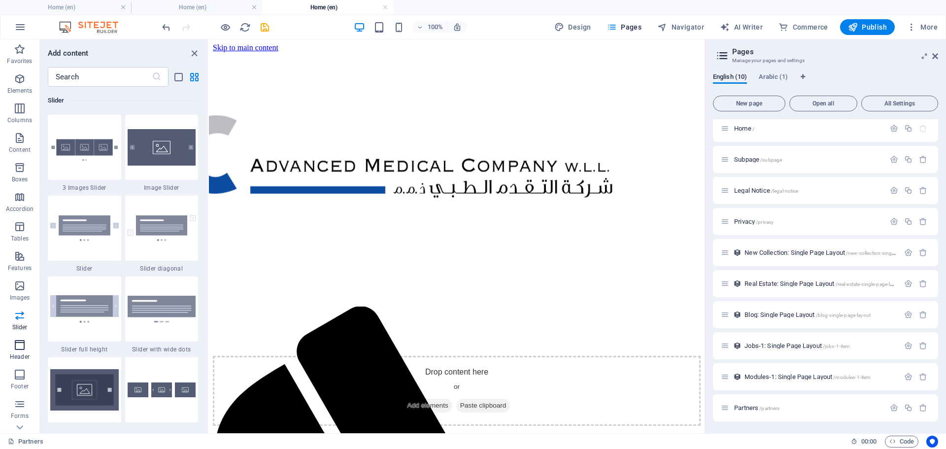
click at [17, 353] on p "Header" at bounding box center [20, 357] width 20 height 8
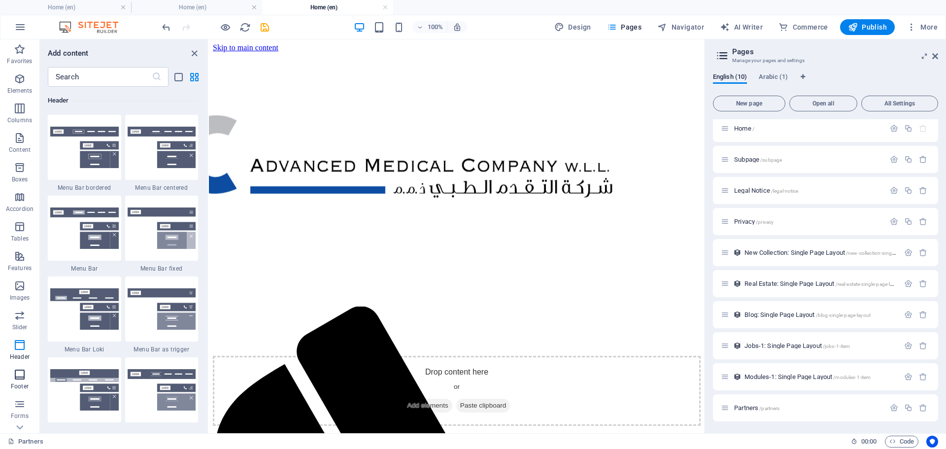
click at [22, 375] on icon "button" at bounding box center [20, 375] width 12 height 12
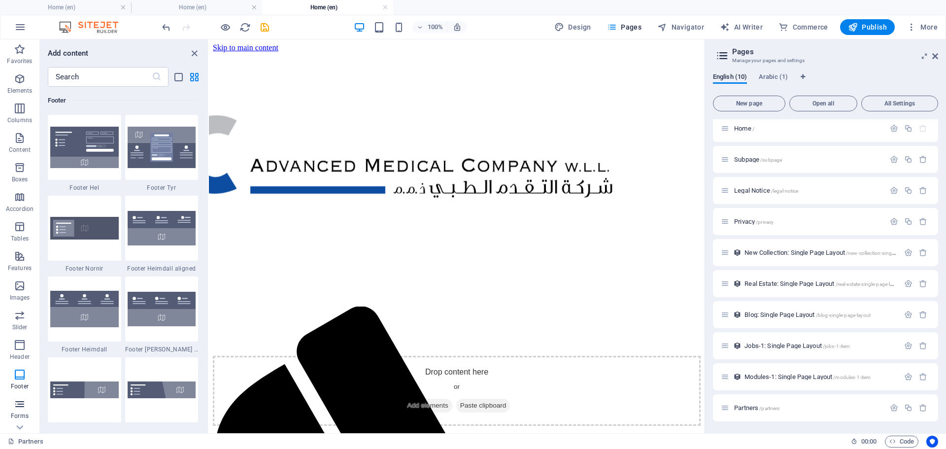
click at [24, 406] on icon "button" at bounding box center [20, 404] width 12 height 12
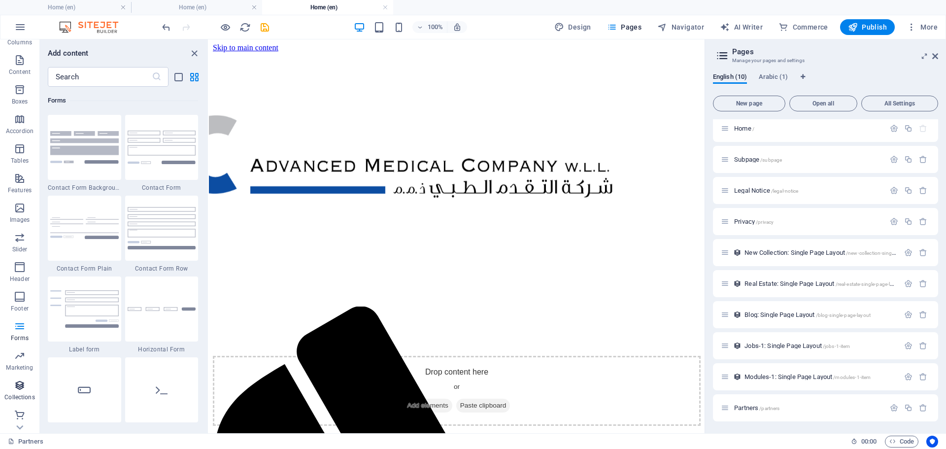
scroll to position [79, 0]
click at [25, 393] on p "Collections" at bounding box center [19, 396] width 30 height 8
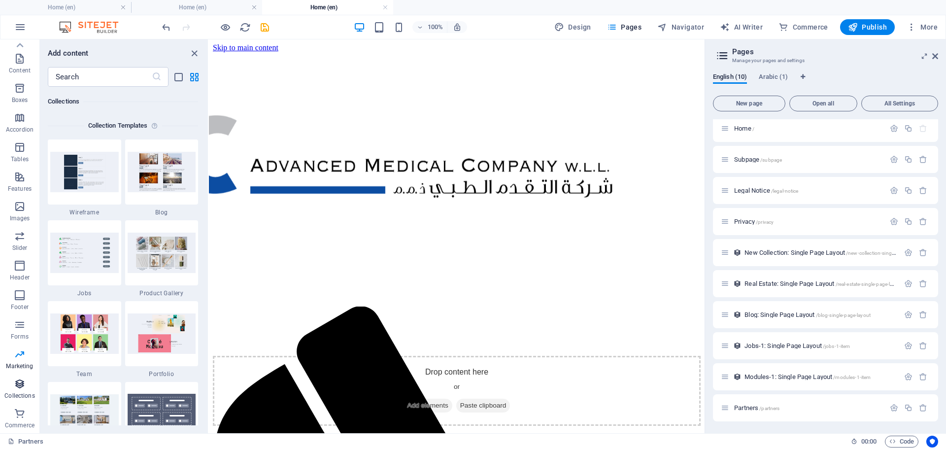
scroll to position [9020, 0]
click at [17, 416] on icon "button" at bounding box center [20, 413] width 12 height 12
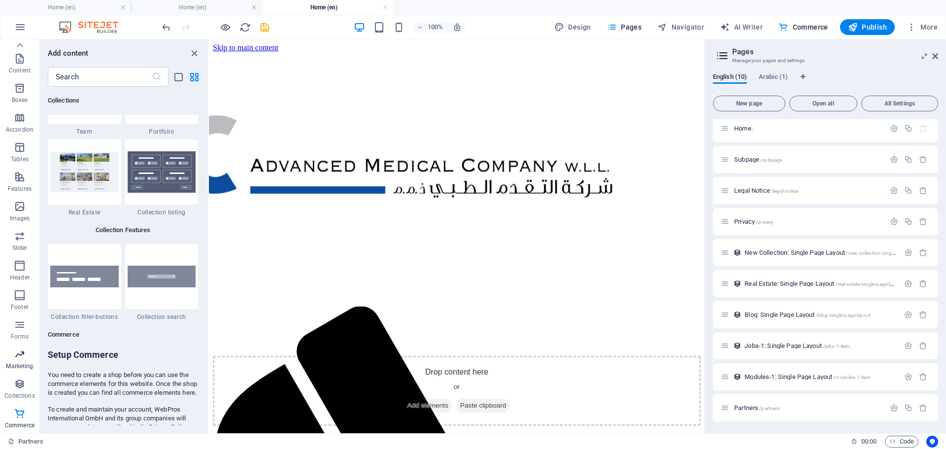
scroll to position [9495, 0]
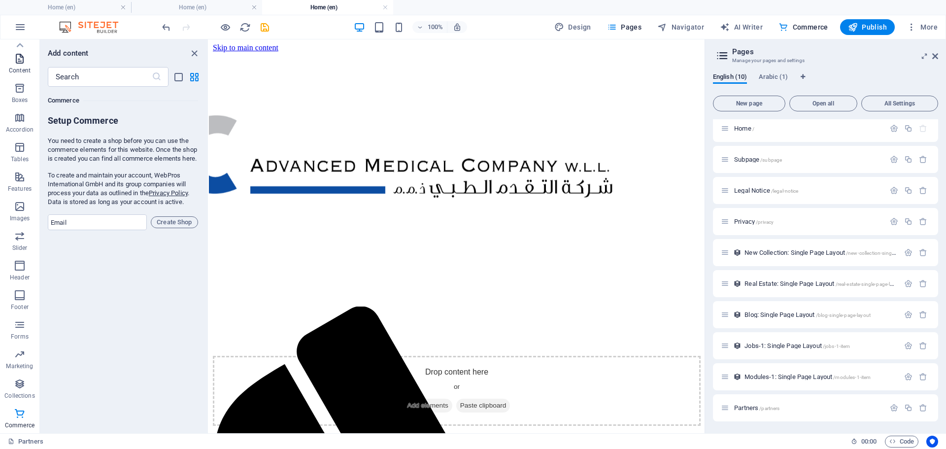
click at [30, 65] on span "Content" at bounding box center [19, 65] width 39 height 24
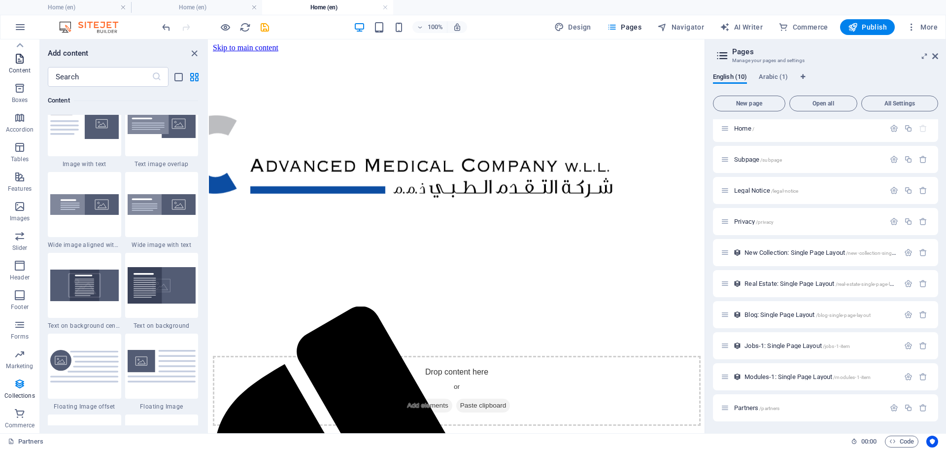
scroll to position [1724, 0]
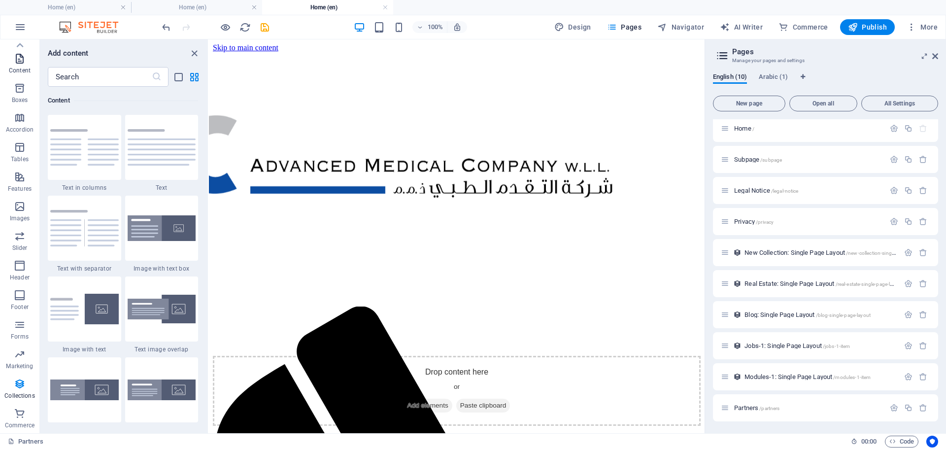
click at [26, 65] on span "Content" at bounding box center [19, 65] width 39 height 24
click at [194, 50] on icon "close panel" at bounding box center [194, 53] width 11 height 11
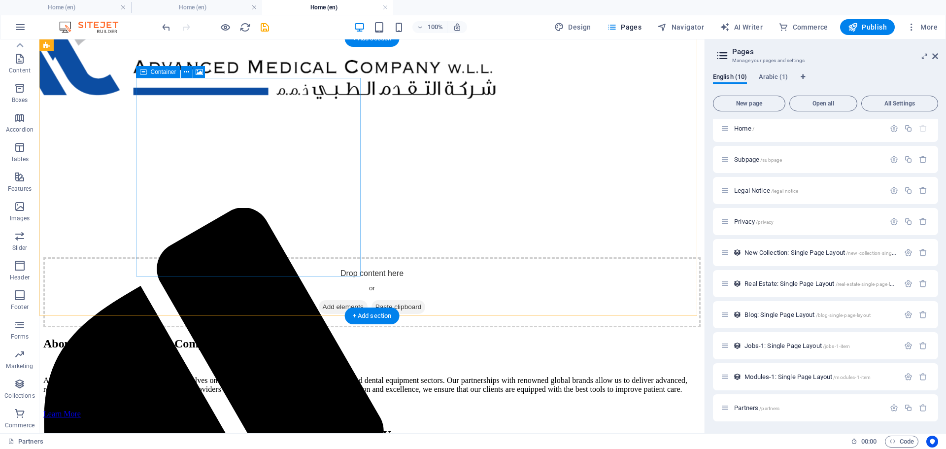
scroll to position [0, 0]
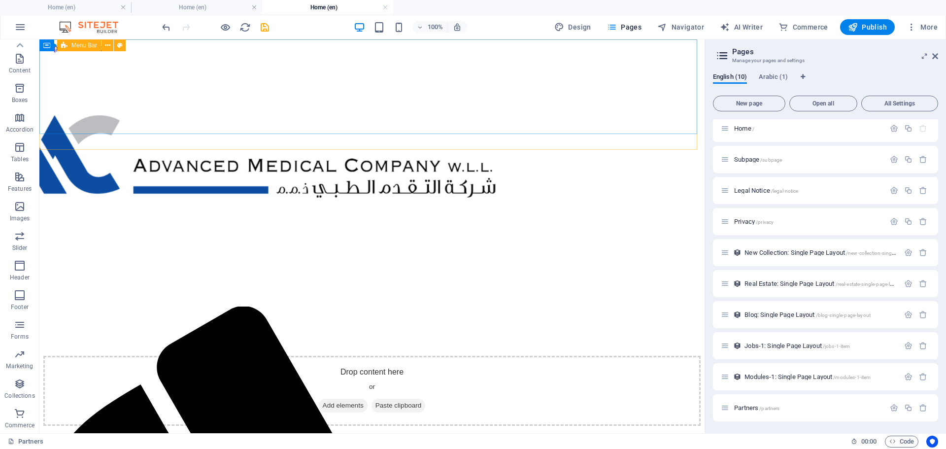
click at [86, 48] on span "Menu Bar" at bounding box center [84, 45] width 26 height 6
click at [109, 46] on icon at bounding box center [107, 45] width 5 height 10
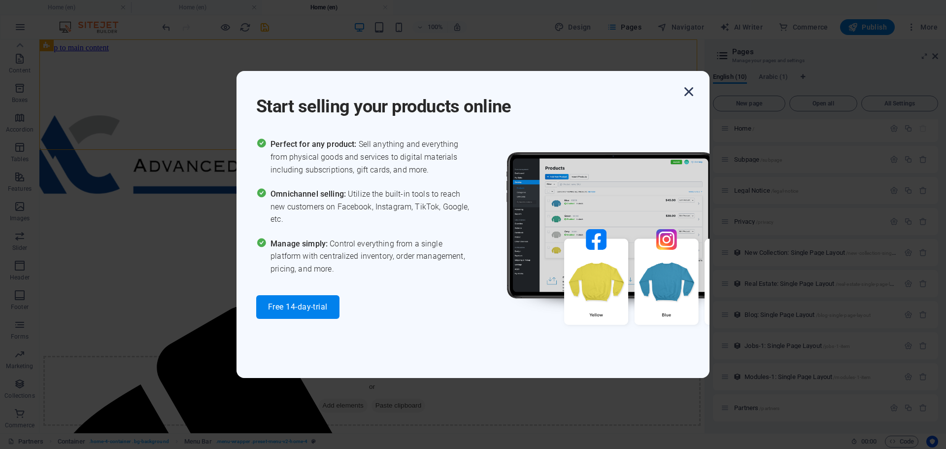
click at [691, 91] on icon "button" at bounding box center [689, 92] width 18 height 18
